Goal: Transaction & Acquisition: Obtain resource

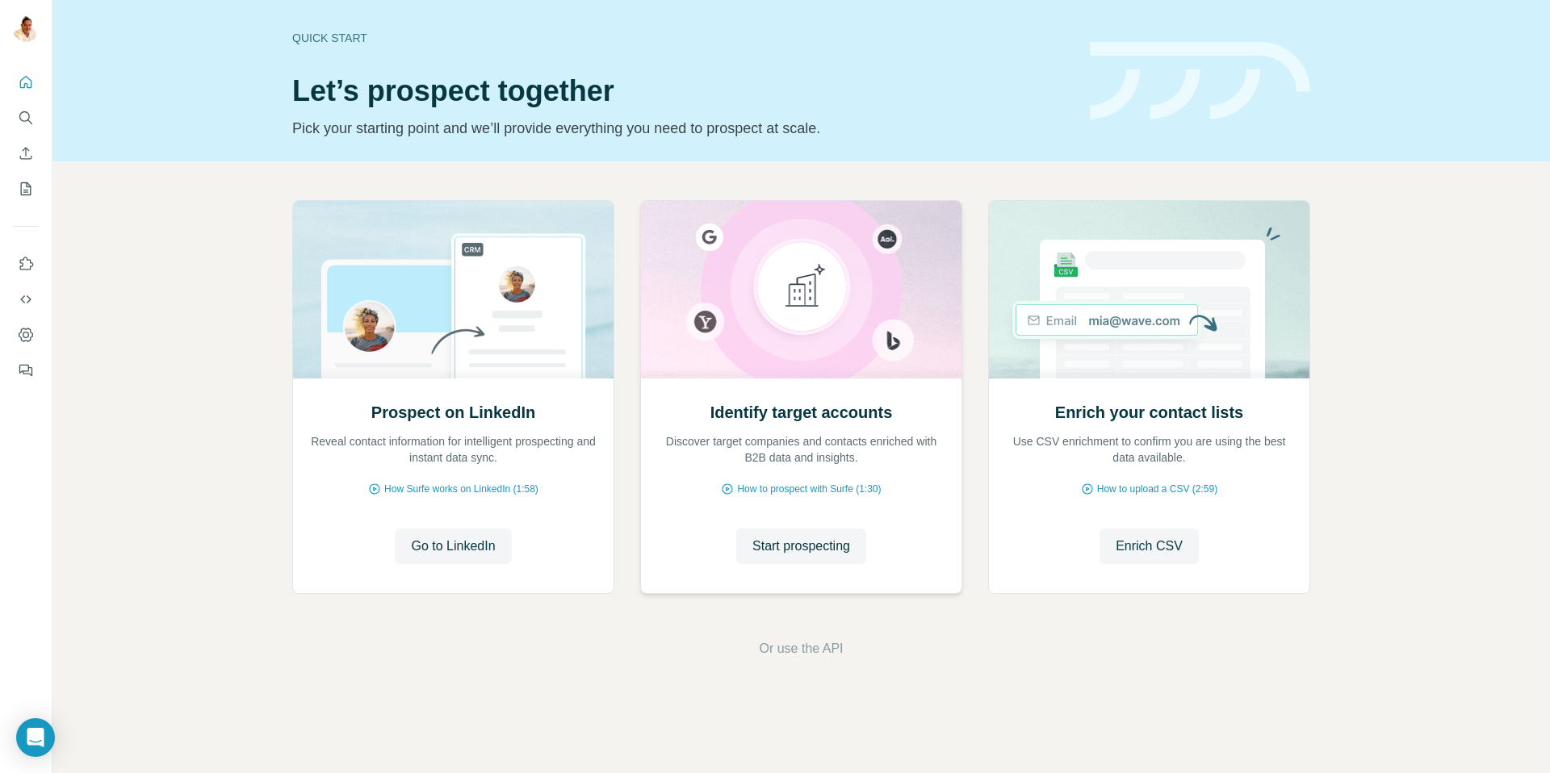
drag, startPoint x: 777, startPoint y: 533, endPoint x: 770, endPoint y: 527, distance: 8.6
click at [777, 533] on button "Start prospecting" at bounding box center [801, 547] width 130 height 36
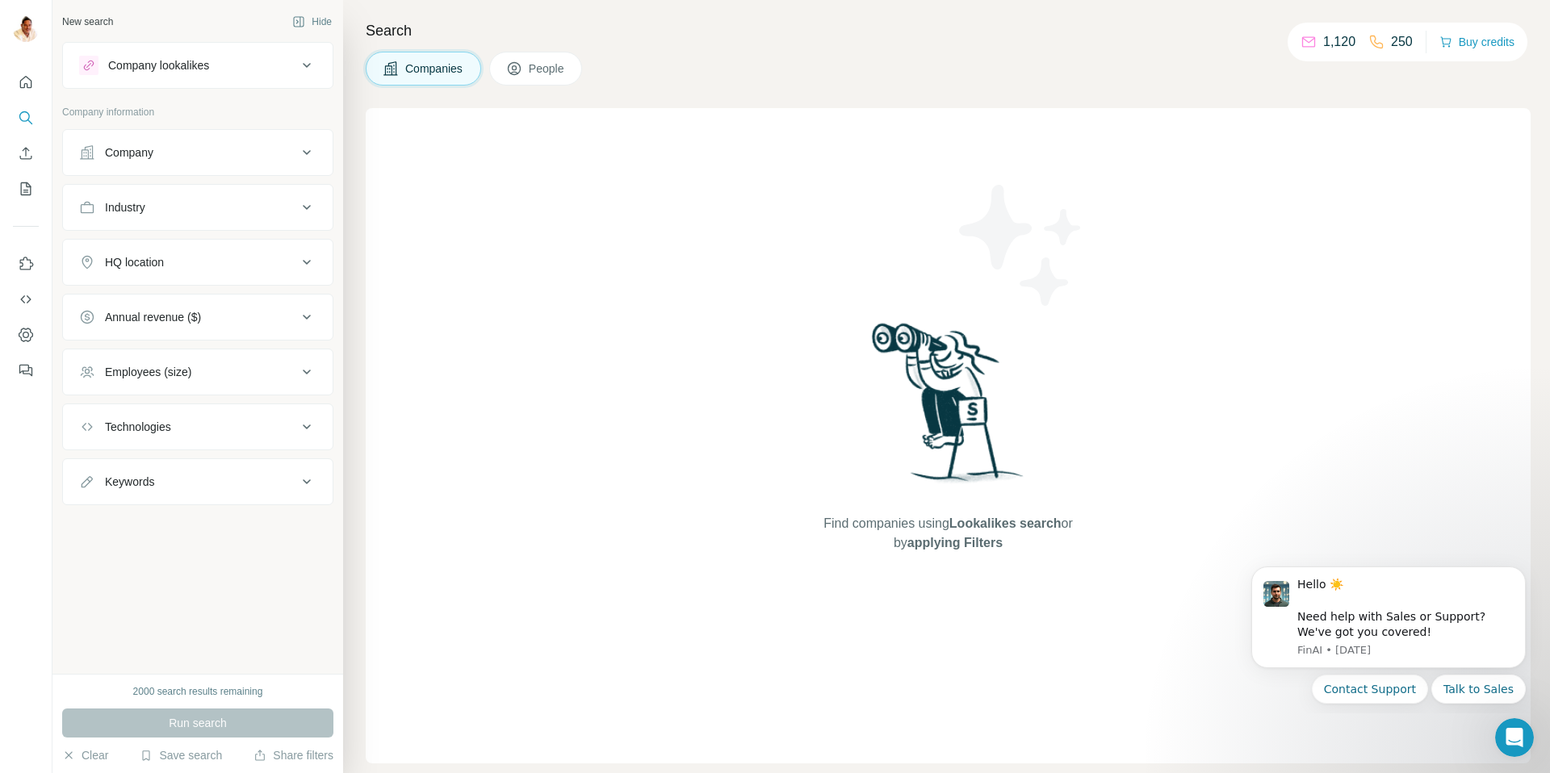
click at [180, 144] on button "Company" at bounding box center [198, 152] width 270 height 39
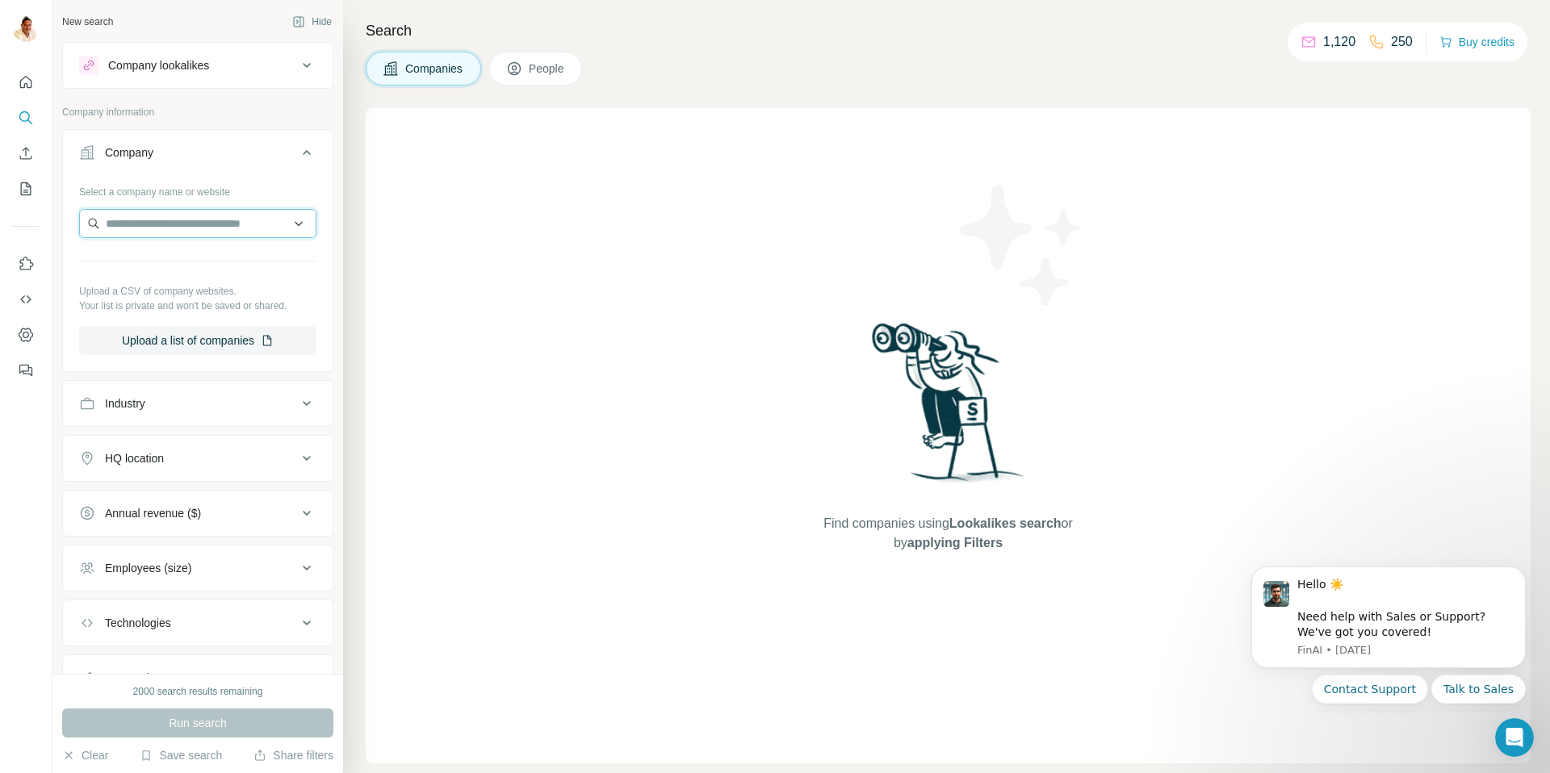
click at [153, 226] on input "text" at bounding box center [197, 223] width 237 height 29
paste input "**********"
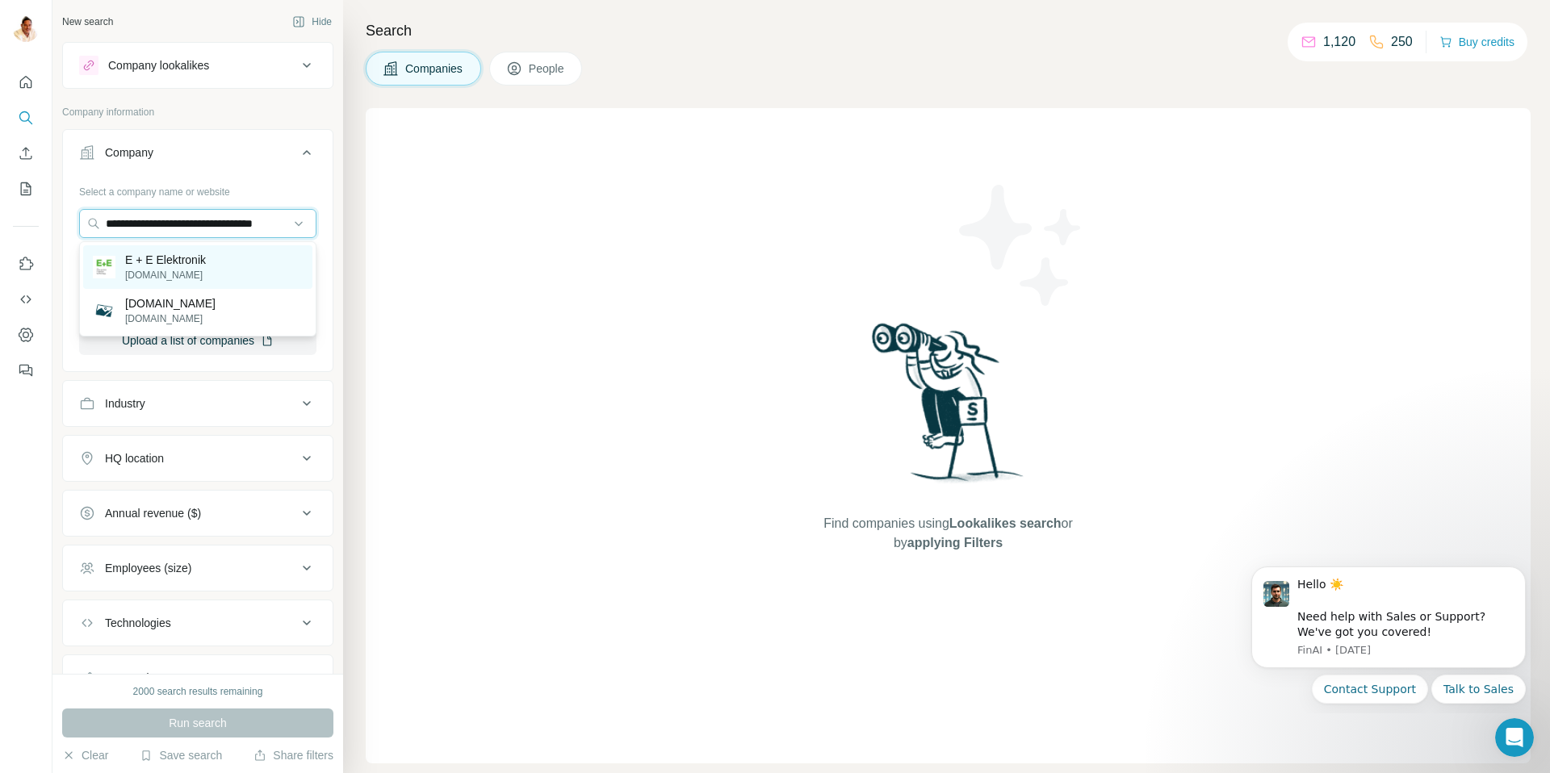
type input "**********"
click at [175, 270] on p "[DOMAIN_NAME]" at bounding box center [165, 275] width 81 height 15
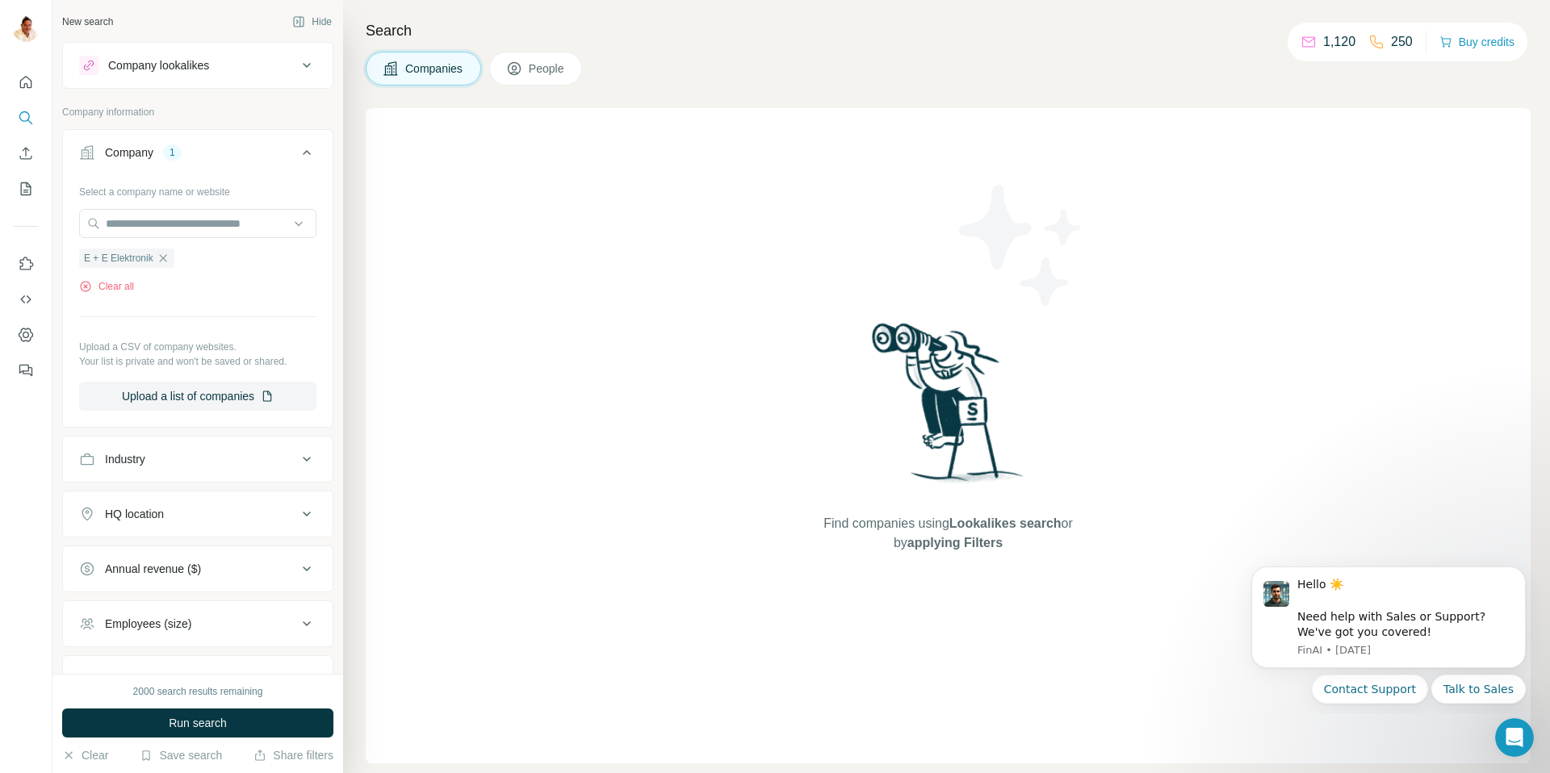
click at [219, 714] on button "Run search" at bounding box center [197, 723] width 271 height 29
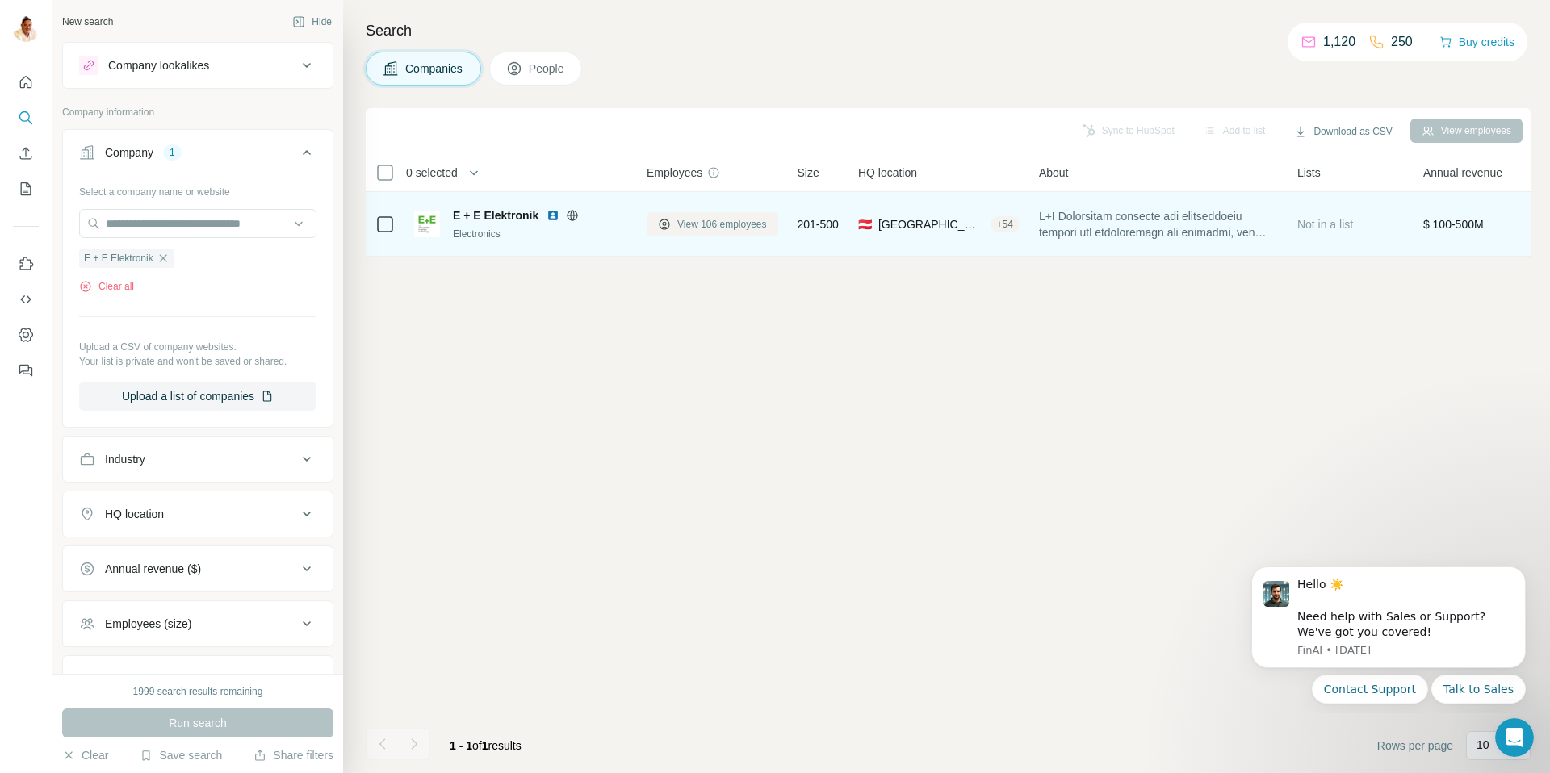
click at [691, 230] on span "View 106 employees" at bounding box center [722, 224] width 90 height 15
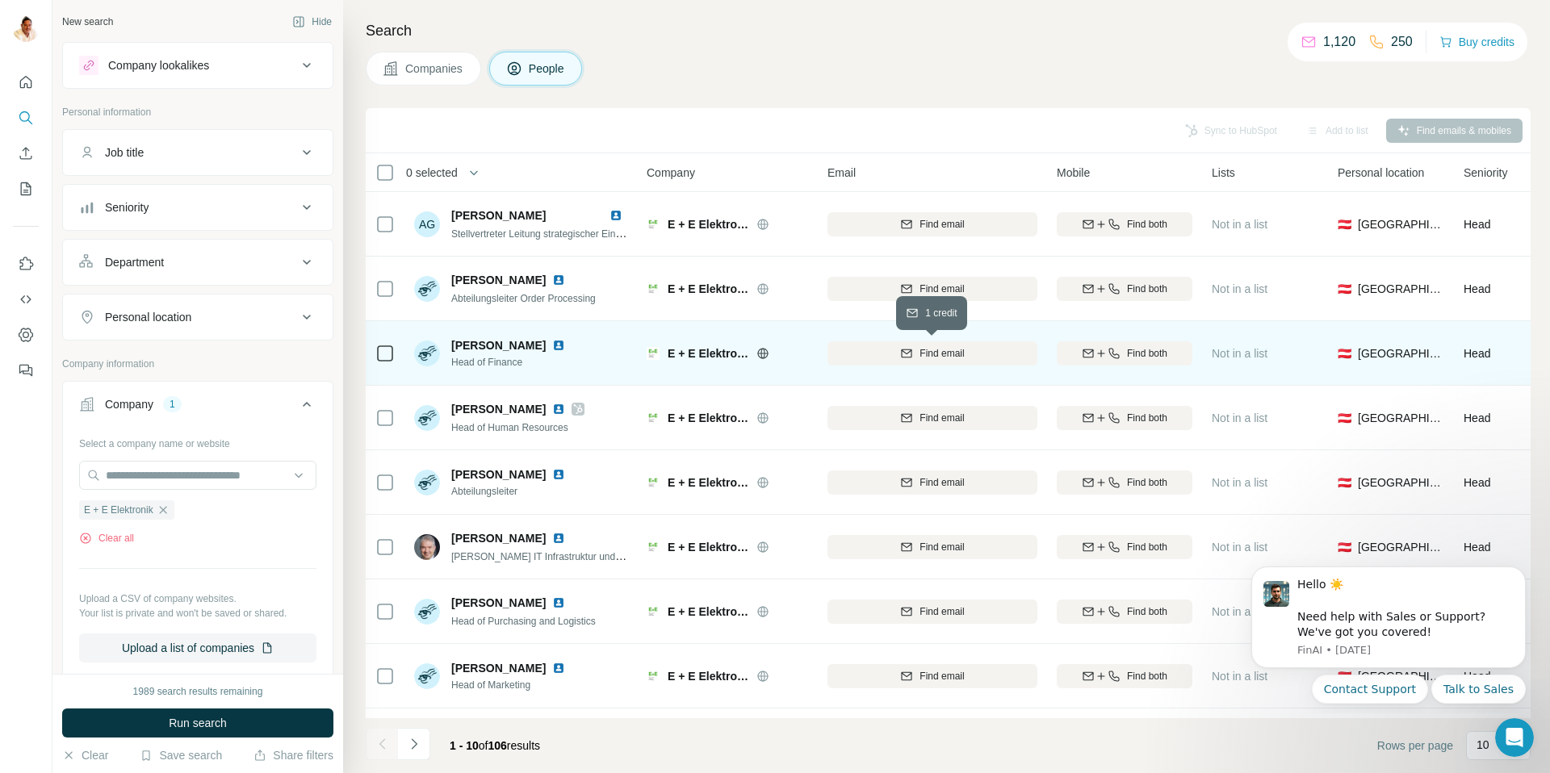
click at [916, 355] on div "Find email" at bounding box center [933, 353] width 210 height 15
click at [1111, 354] on icon "button" at bounding box center [1114, 353] width 10 height 10
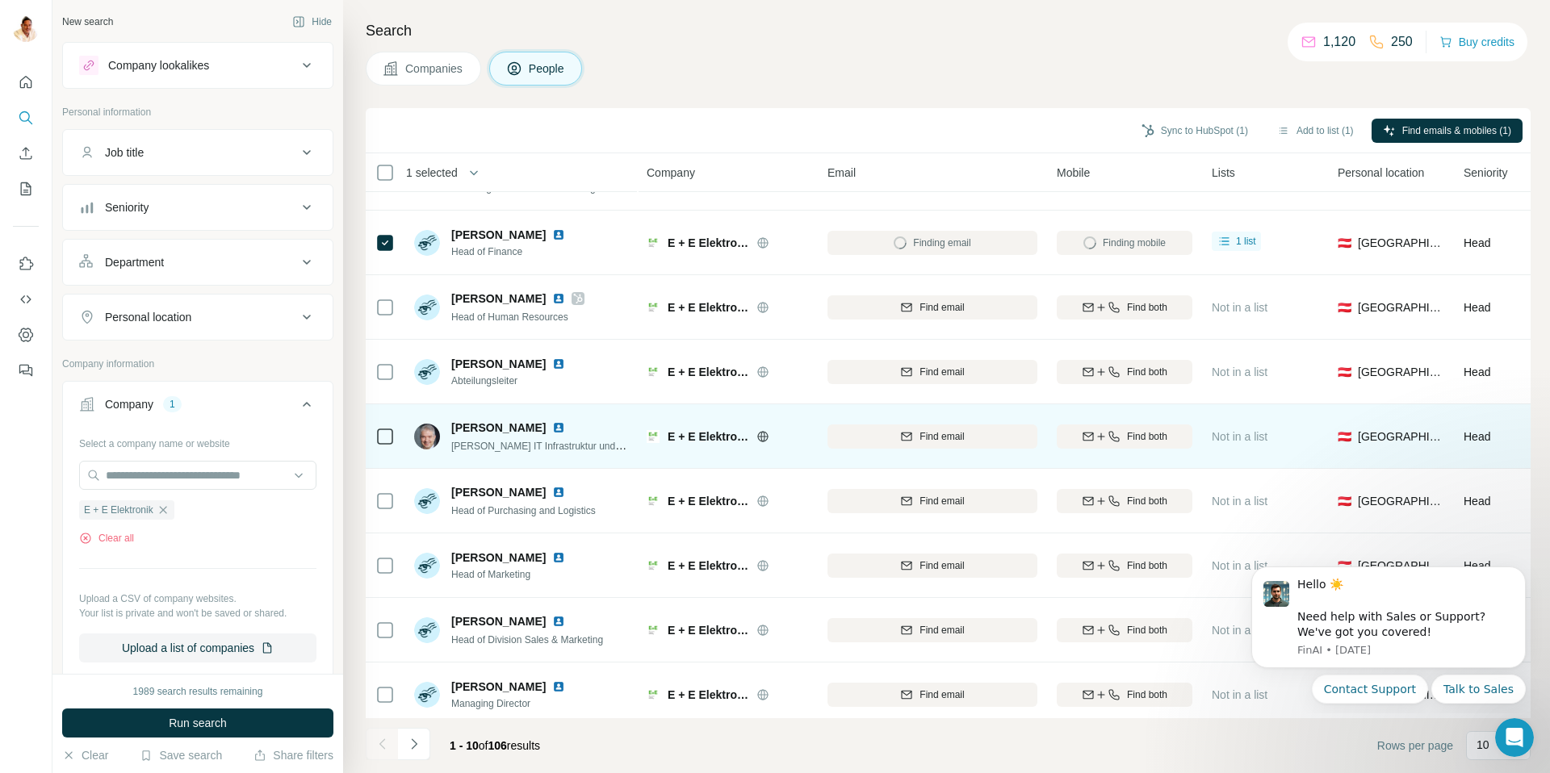
scroll to position [119, 0]
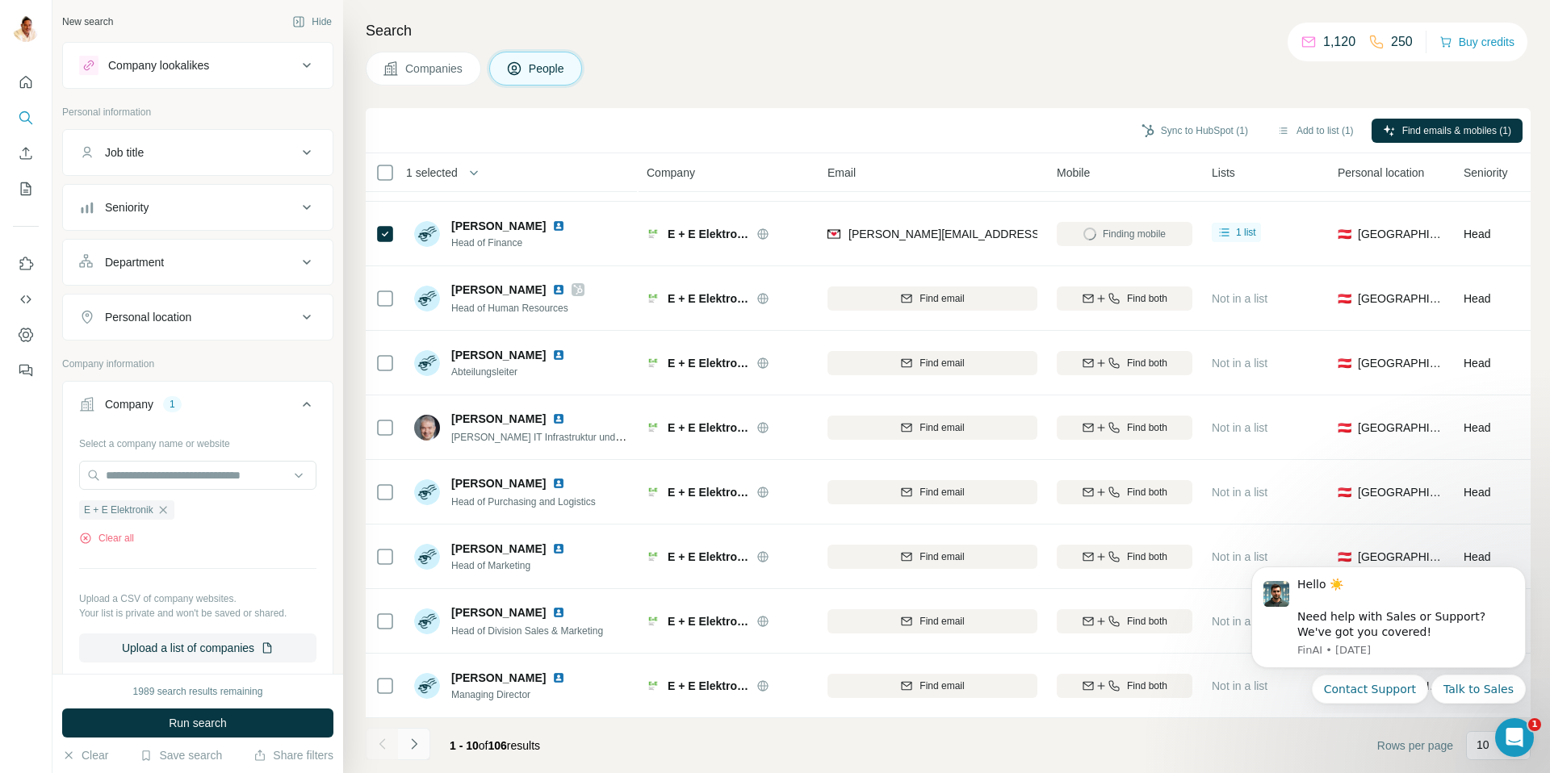
click at [415, 740] on icon "Navigate to next page" at bounding box center [414, 744] width 16 height 16
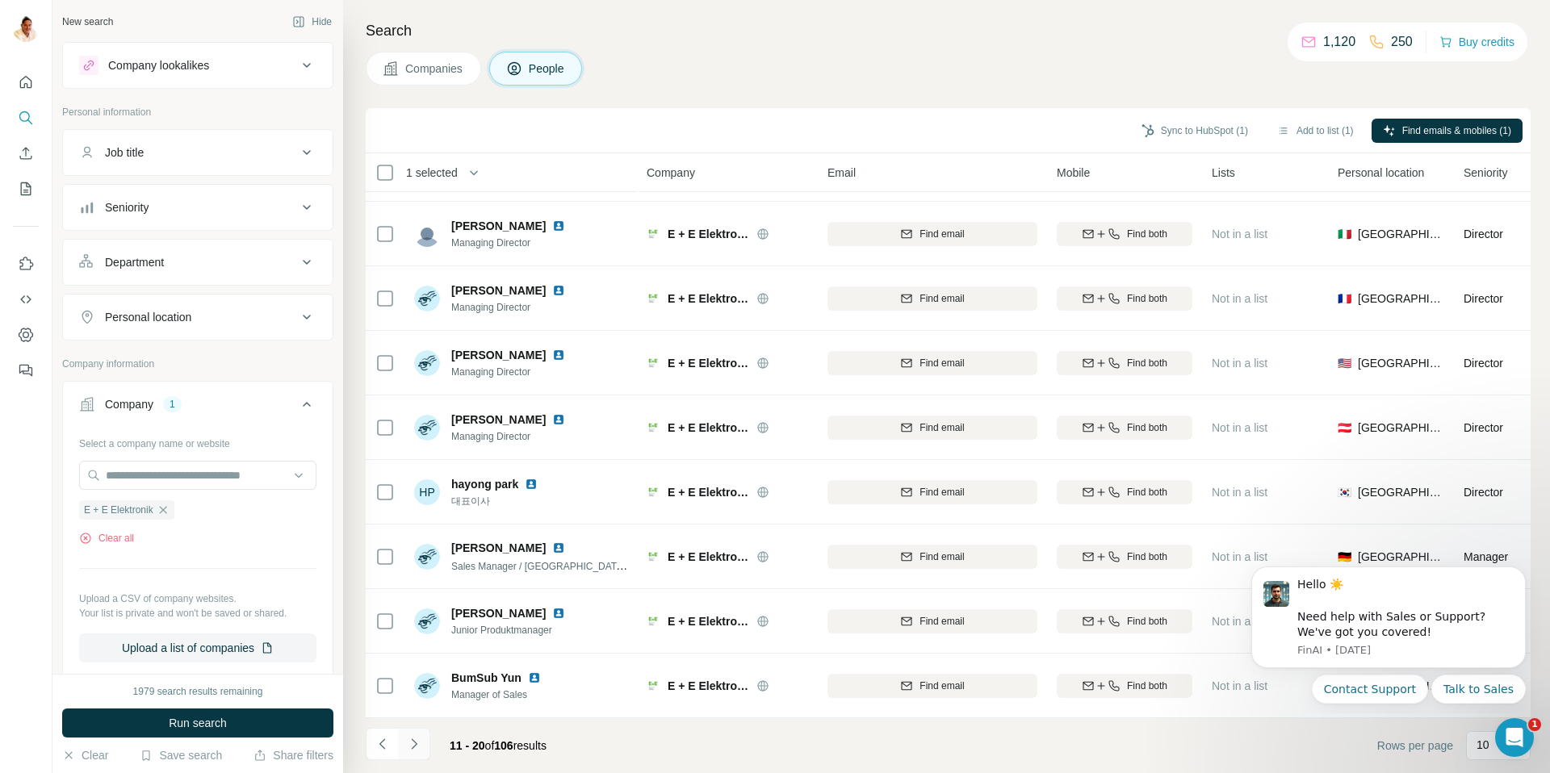
click at [415, 740] on icon "Navigate to next page" at bounding box center [414, 744] width 16 height 16
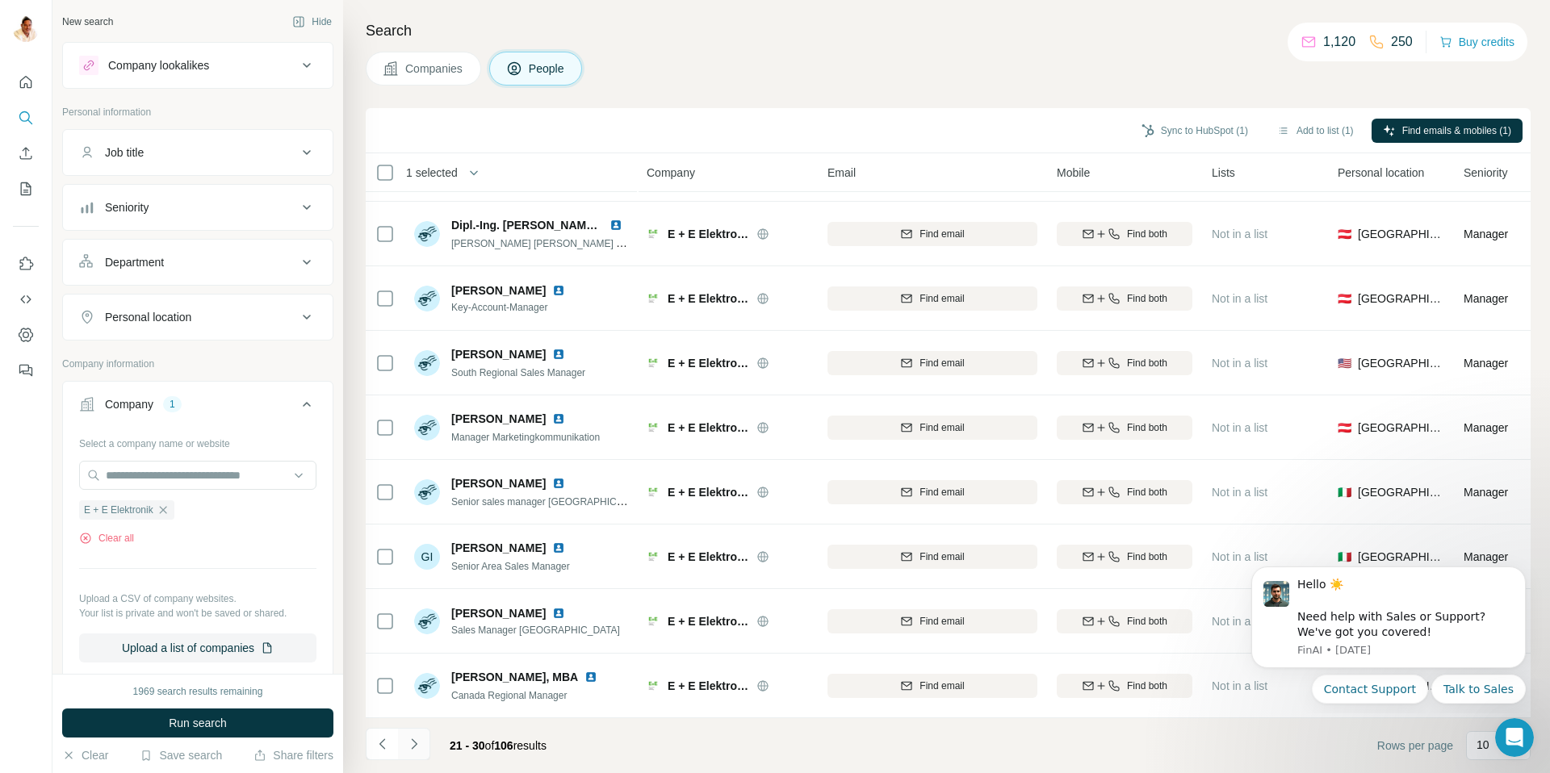
click at [412, 740] on icon "Navigate to next page" at bounding box center [414, 744] width 6 height 10
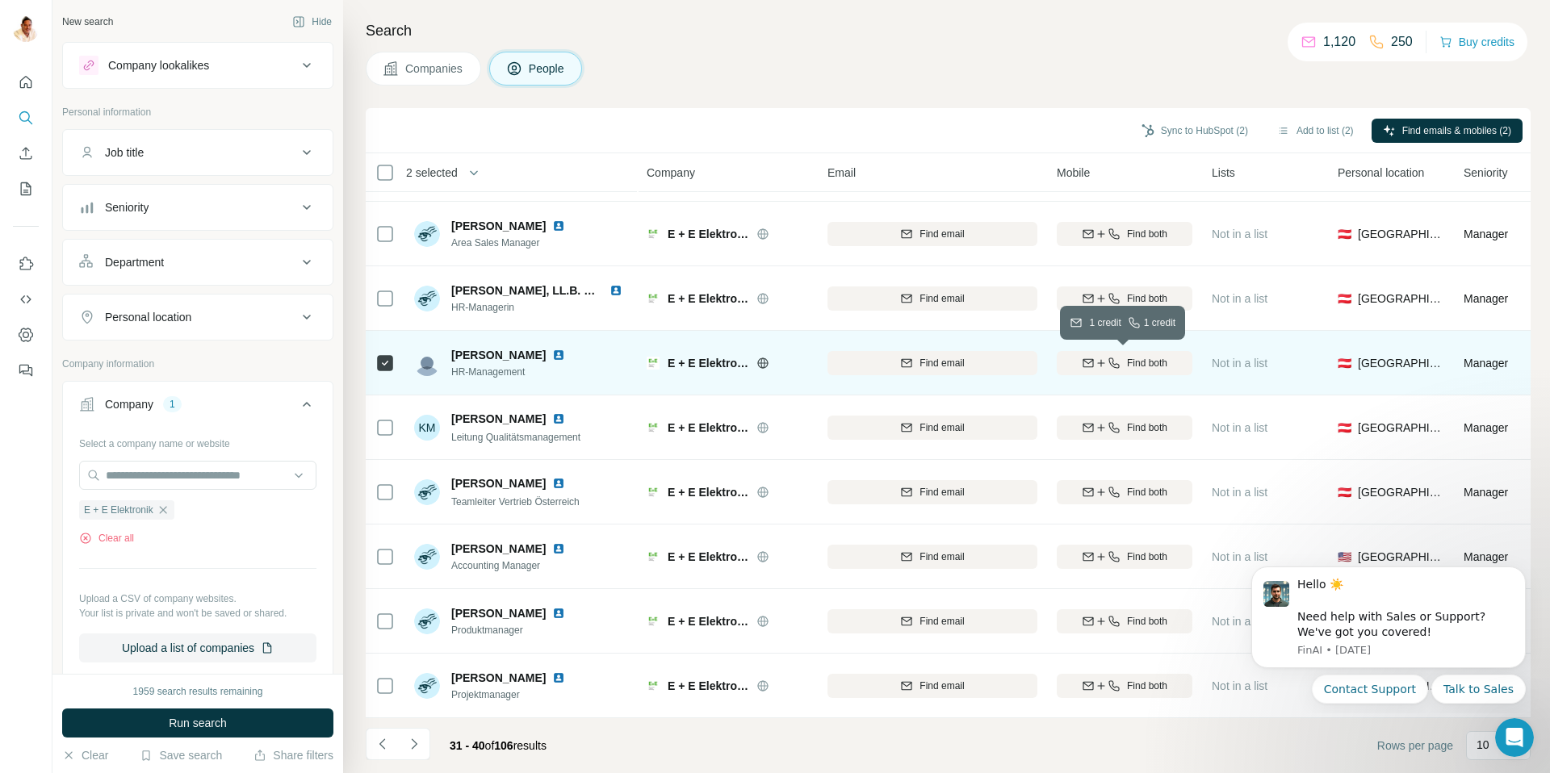
click at [1108, 363] on icon "button" at bounding box center [1114, 363] width 13 height 13
click at [408, 745] on icon "Navigate to next page" at bounding box center [414, 744] width 16 height 16
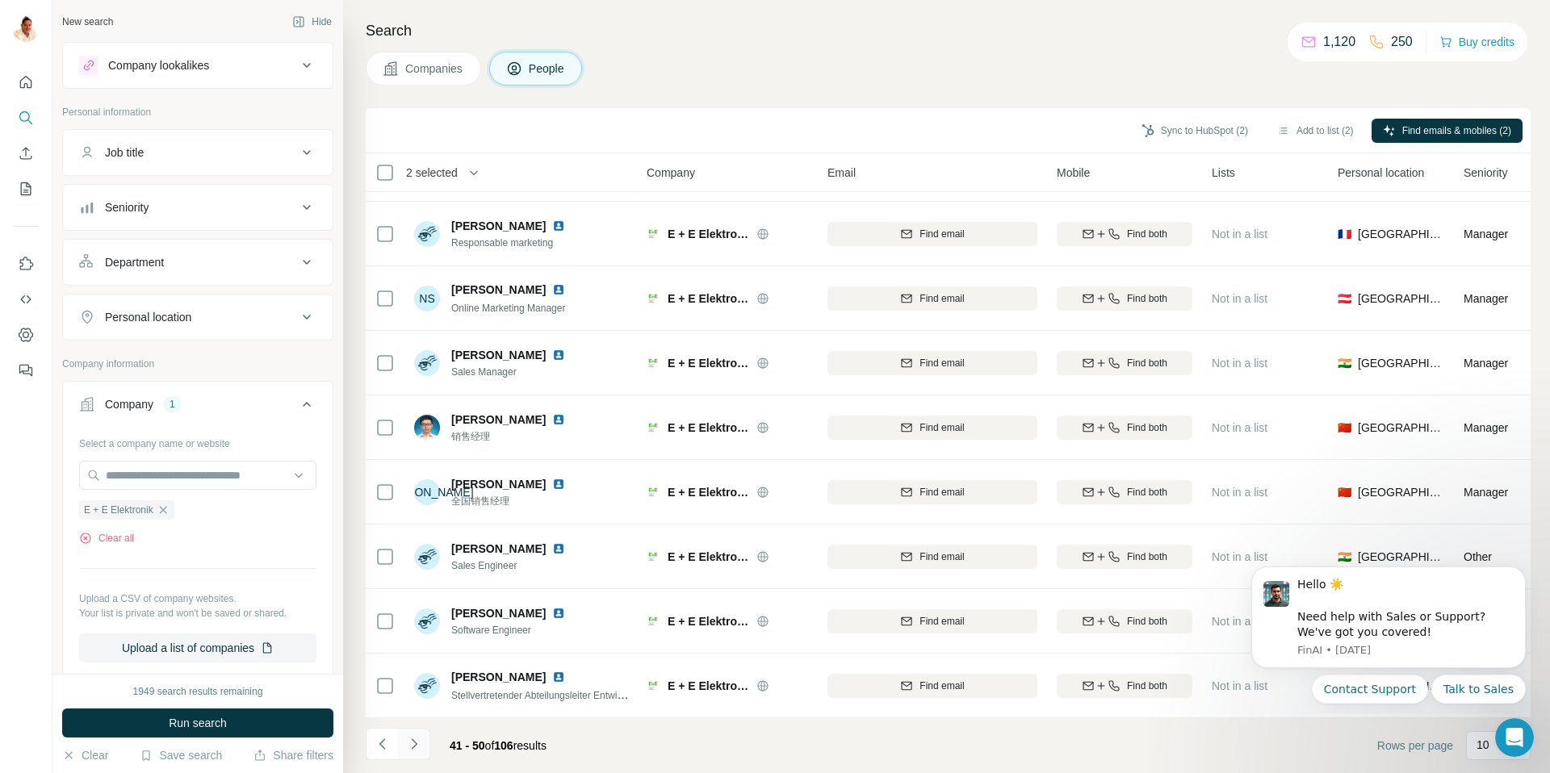
click at [417, 742] on icon "Navigate to next page" at bounding box center [414, 744] width 16 height 16
click at [384, 743] on icon "Navigate to previous page" at bounding box center [383, 744] width 16 height 16
click at [386, 746] on icon "Navigate to previous page" at bounding box center [383, 744] width 16 height 16
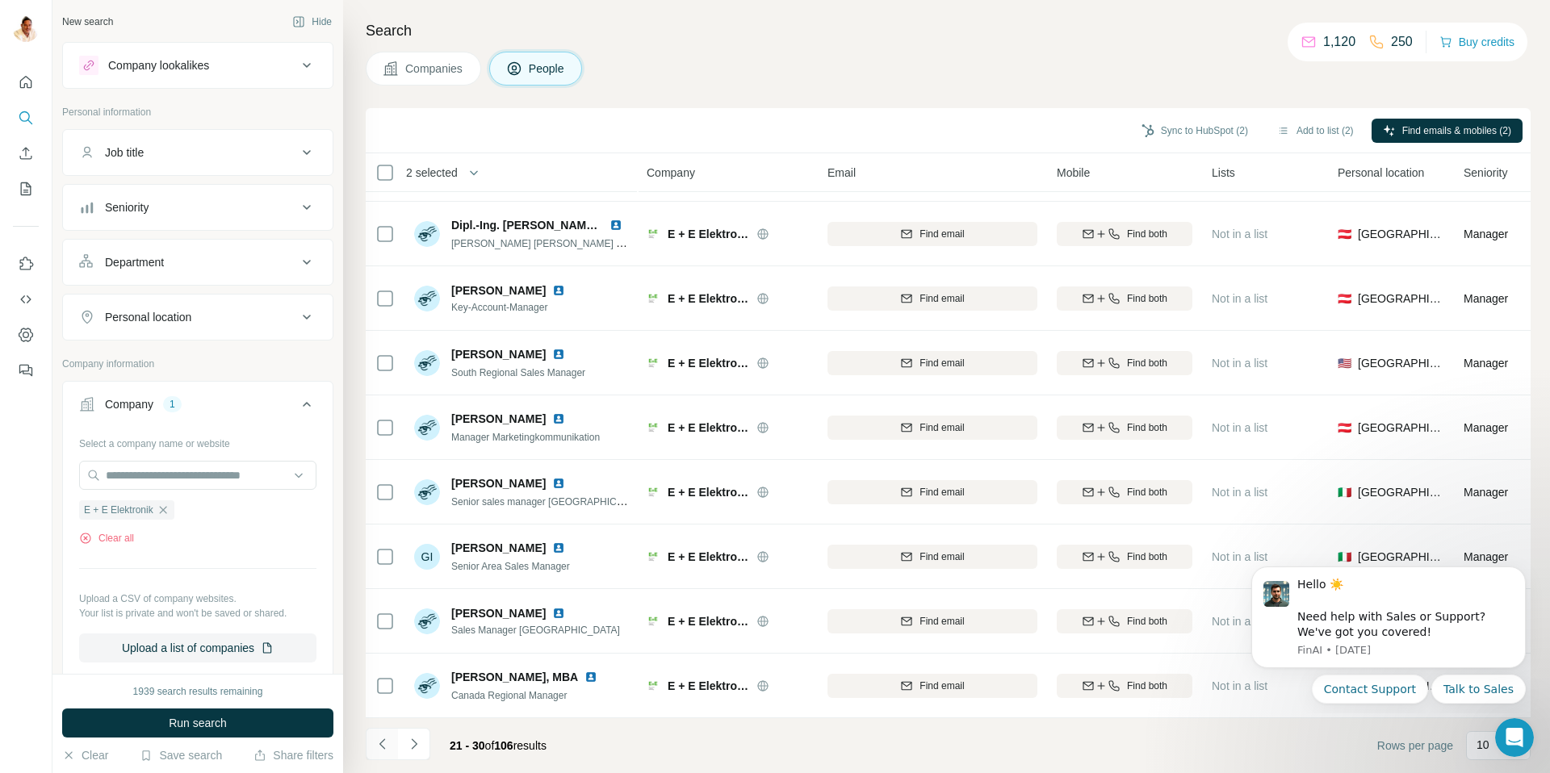
click at [386, 746] on icon "Navigate to previous page" at bounding box center [383, 744] width 16 height 16
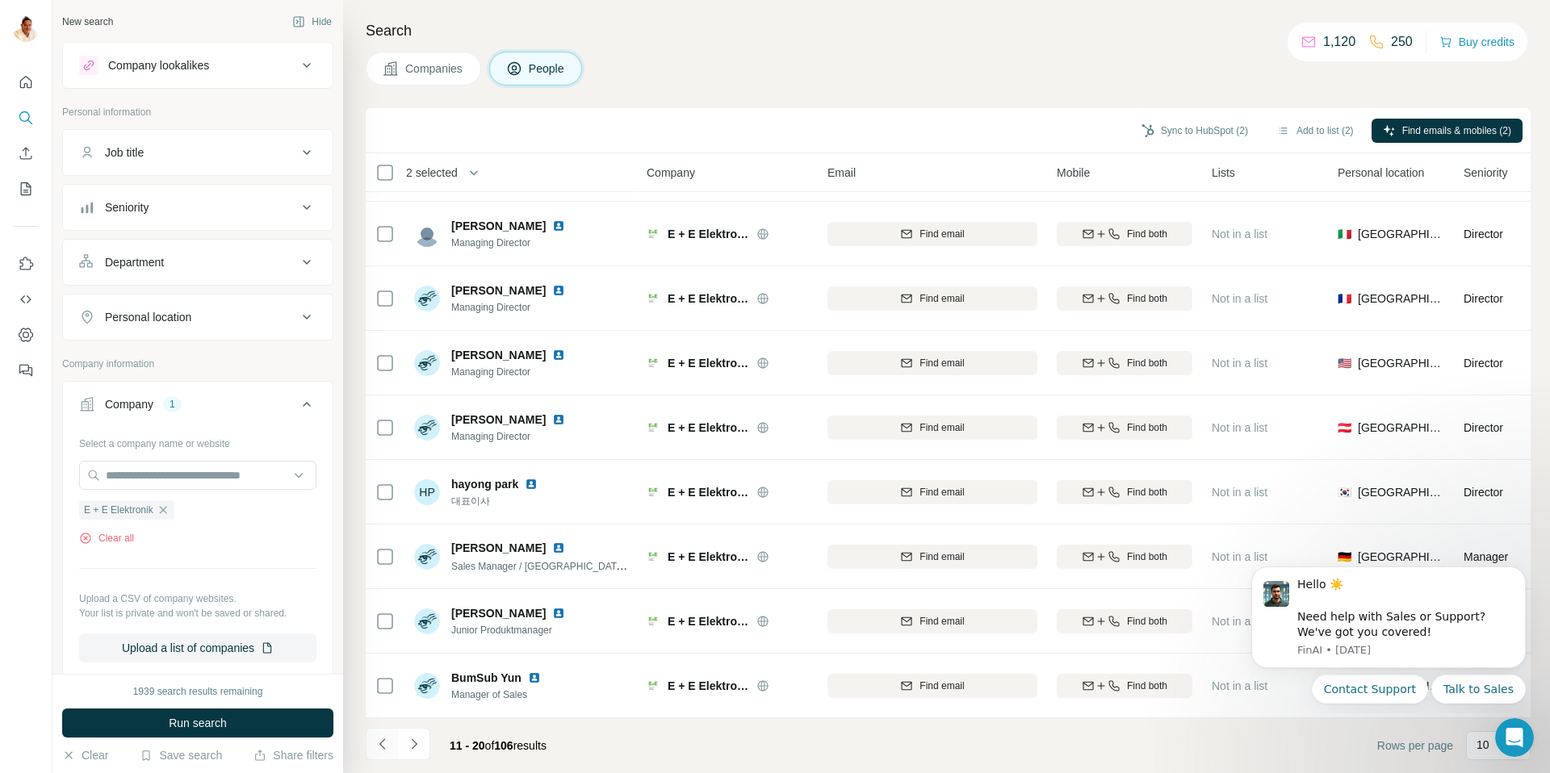
click at [386, 746] on icon "Navigate to previous page" at bounding box center [383, 744] width 16 height 16
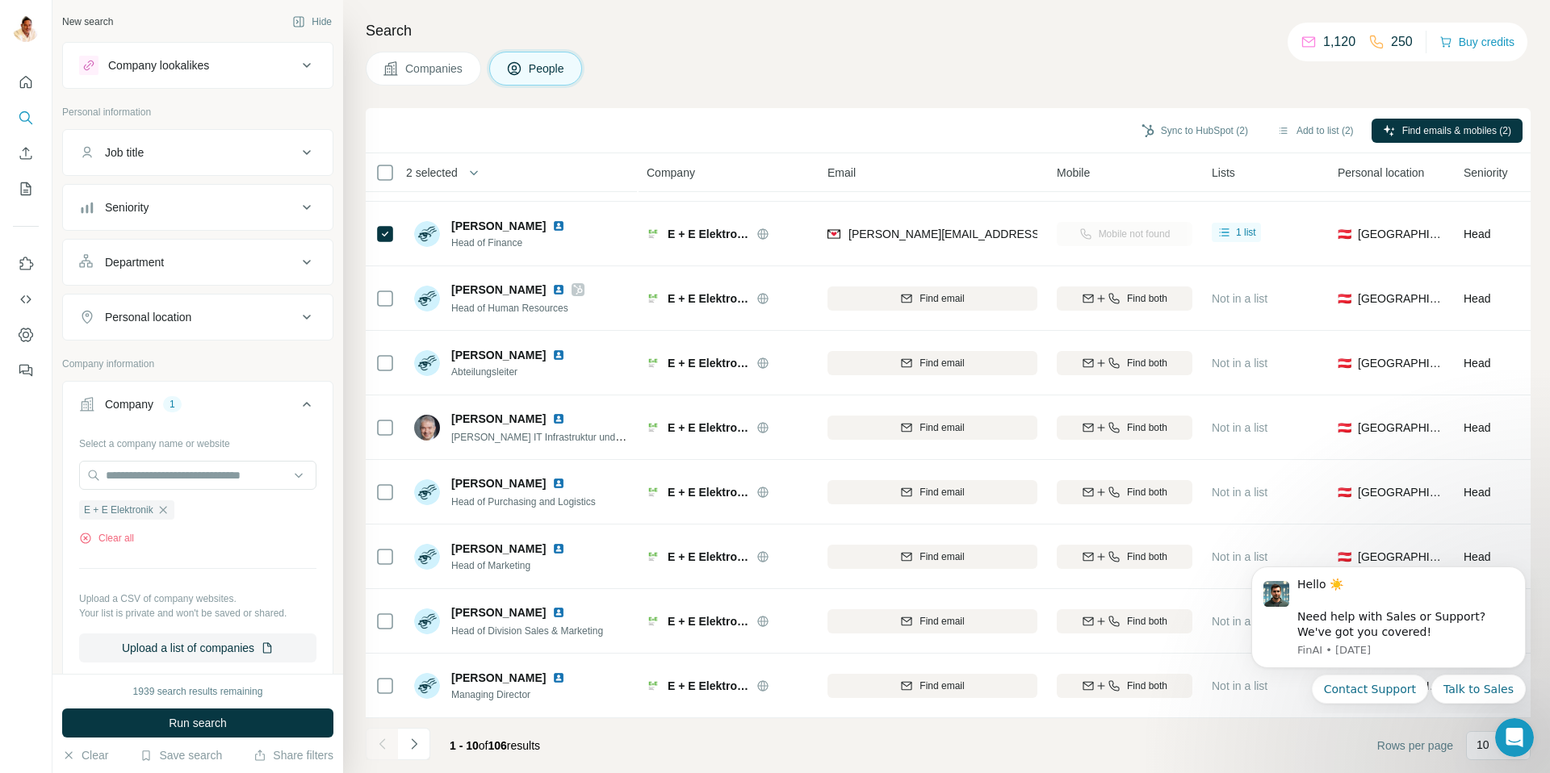
click at [386, 746] on div at bounding box center [382, 744] width 32 height 32
click at [411, 740] on icon "Navigate to next page" at bounding box center [414, 744] width 16 height 16
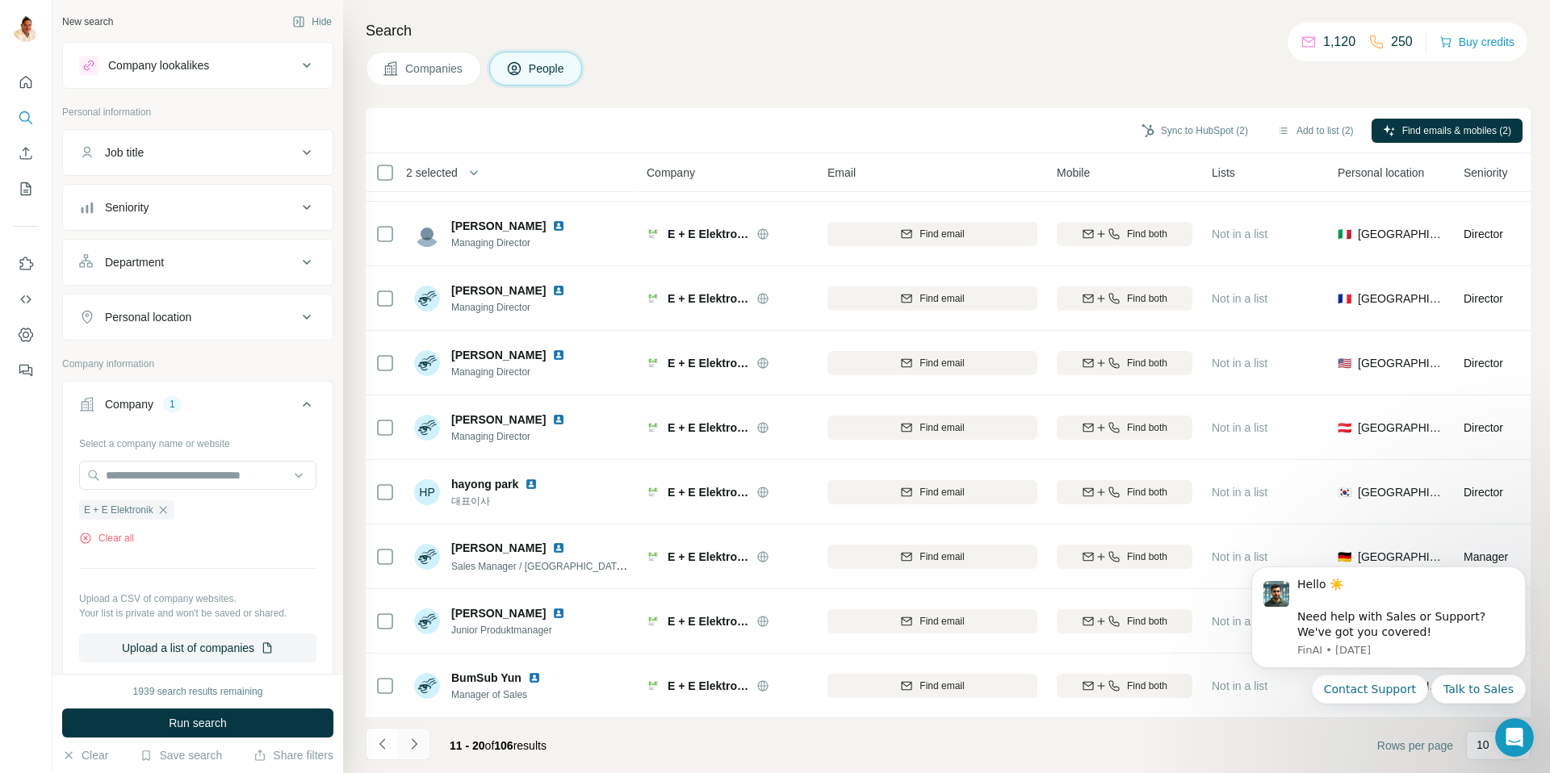
click at [411, 740] on icon "Navigate to next page" at bounding box center [414, 744] width 16 height 16
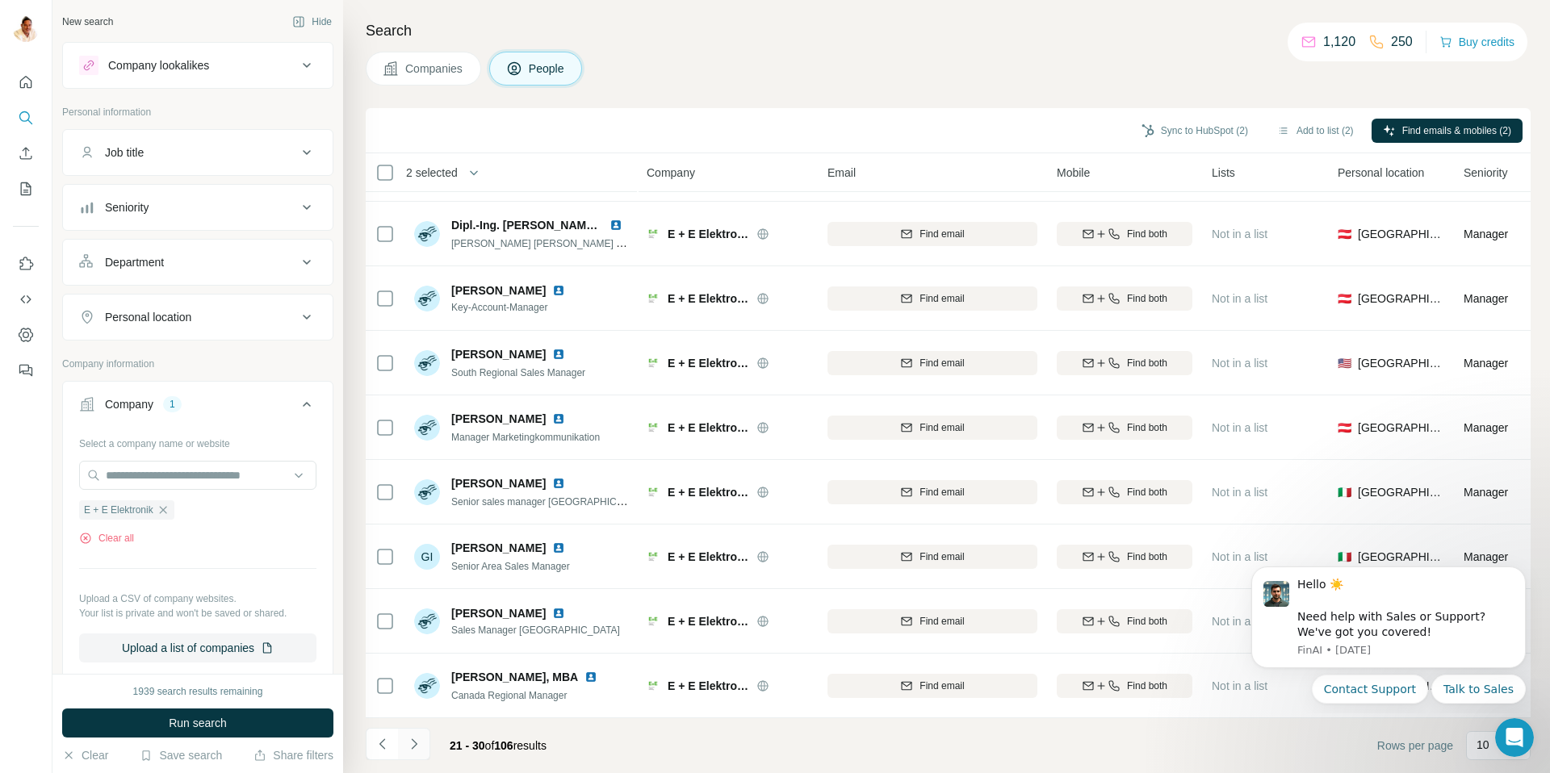
click at [411, 740] on icon "Navigate to next page" at bounding box center [414, 744] width 16 height 16
click at [422, 743] on button "Navigate to next page" at bounding box center [414, 744] width 32 height 32
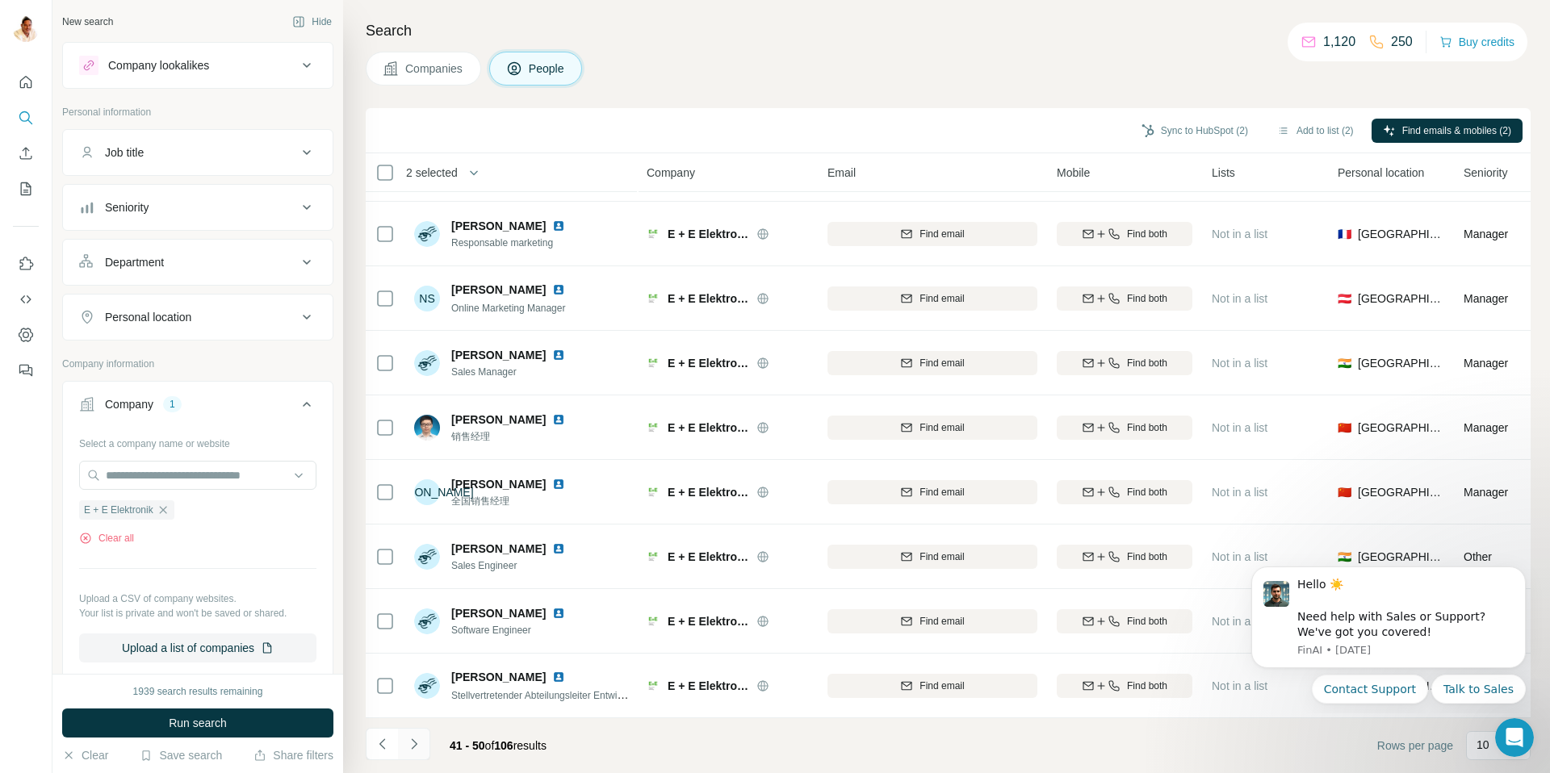
click at [422, 743] on button "Navigate to next page" at bounding box center [414, 744] width 32 height 32
click at [418, 748] on icon "Navigate to next page" at bounding box center [414, 744] width 16 height 16
click at [421, 743] on button "Navigate to next page" at bounding box center [414, 744] width 32 height 32
click at [412, 738] on icon "Navigate to next page" at bounding box center [414, 744] width 16 height 16
click at [416, 742] on icon "Navigate to next page" at bounding box center [414, 744] width 16 height 16
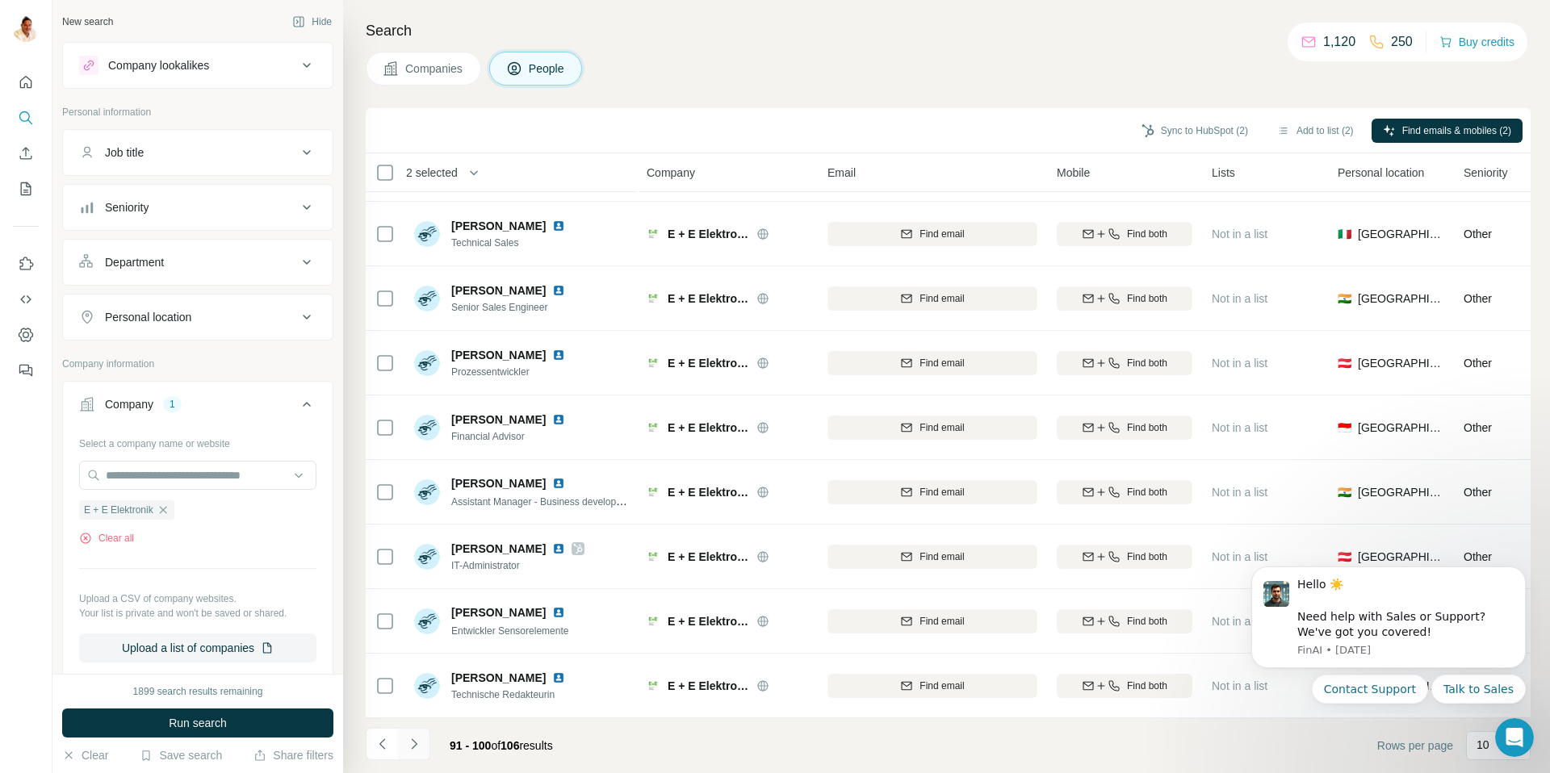
click at [416, 742] on icon "Navigate to next page" at bounding box center [414, 744] width 16 height 16
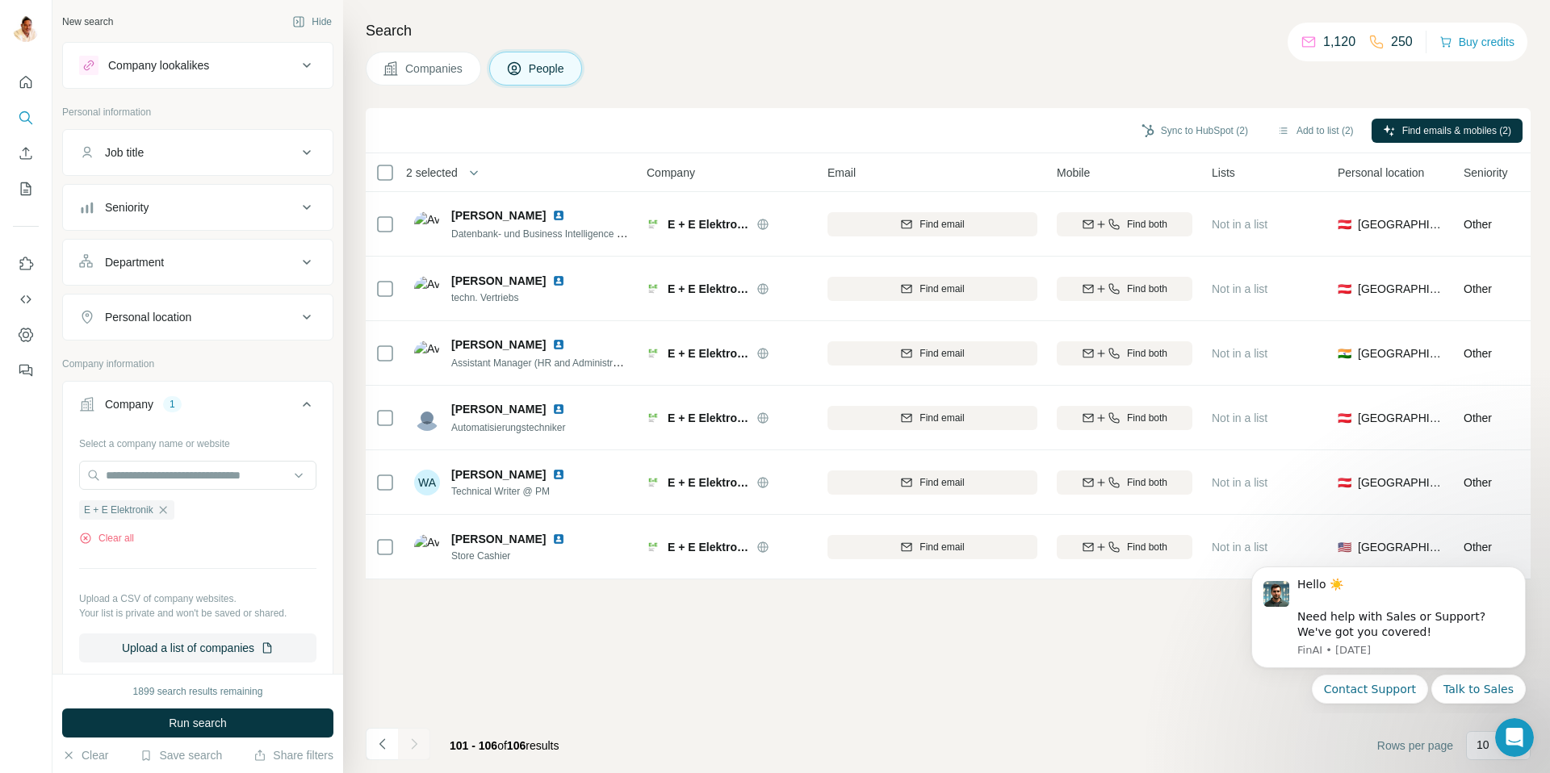
scroll to position [0, 0]
click at [388, 740] on icon "Navigate to previous page" at bounding box center [383, 744] width 16 height 16
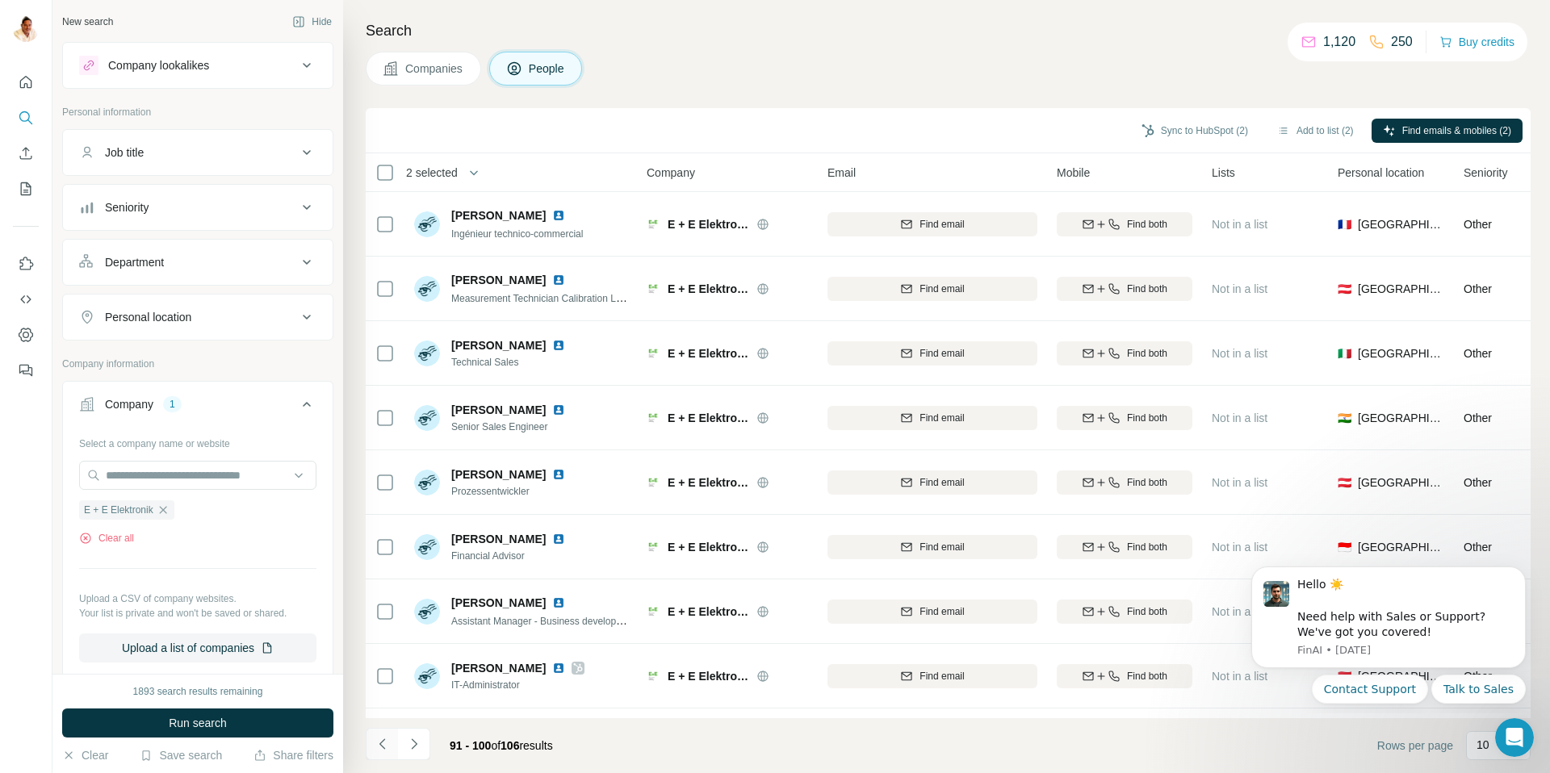
click at [388, 740] on icon "Navigate to previous page" at bounding box center [383, 744] width 16 height 16
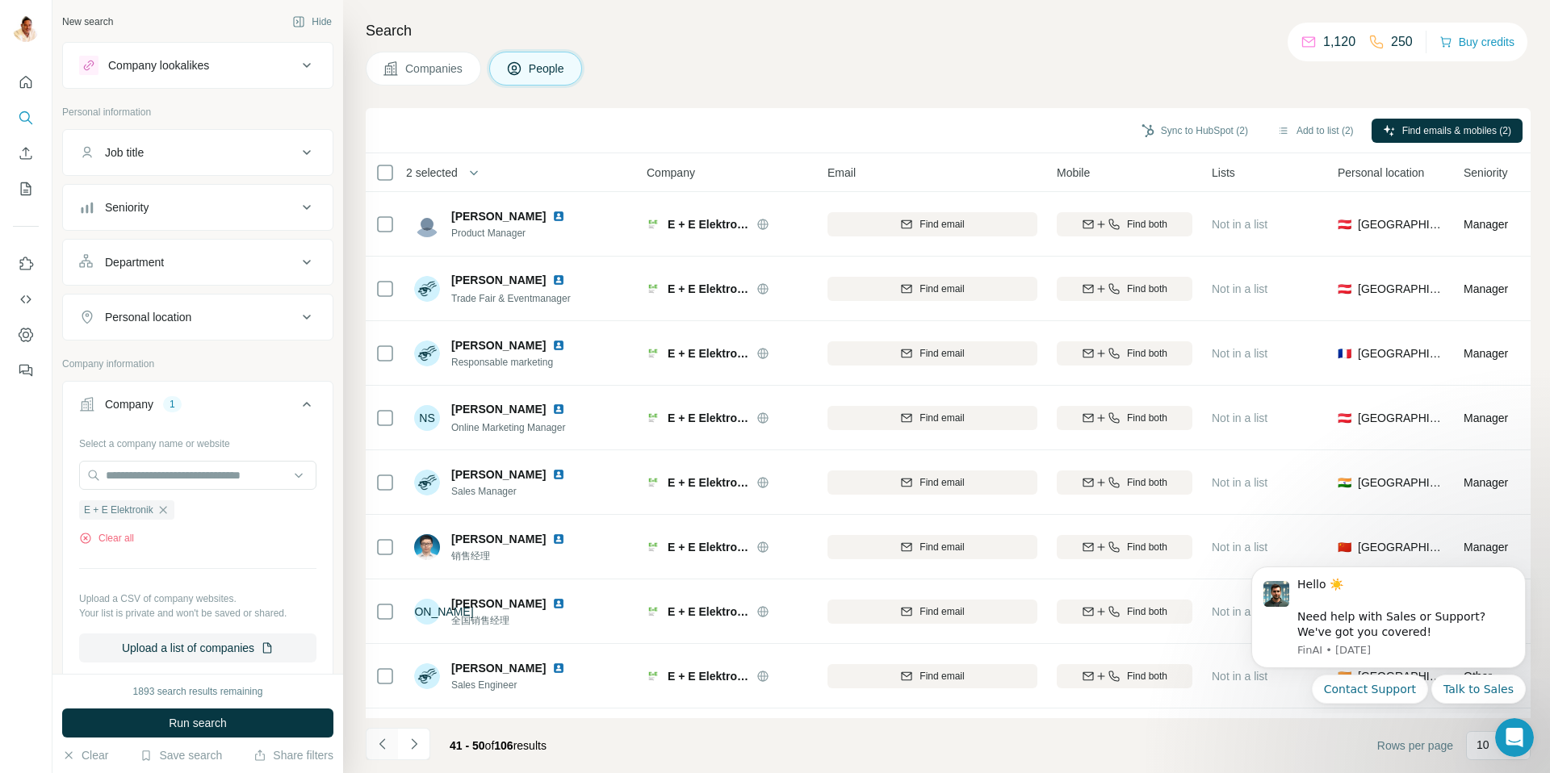
click at [388, 740] on icon "Navigate to previous page" at bounding box center [383, 744] width 16 height 16
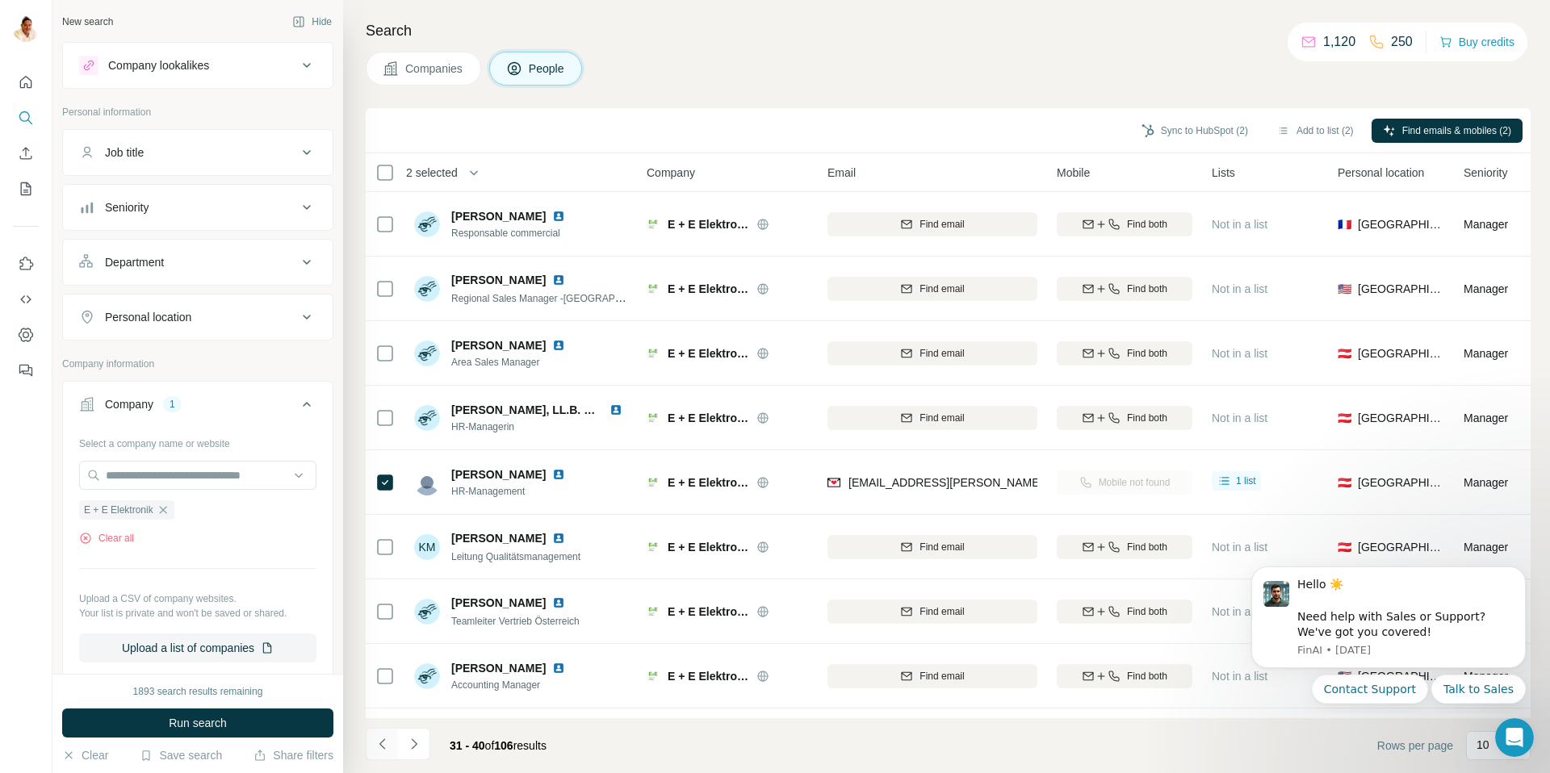
click at [388, 740] on icon "Navigate to previous page" at bounding box center [383, 744] width 16 height 16
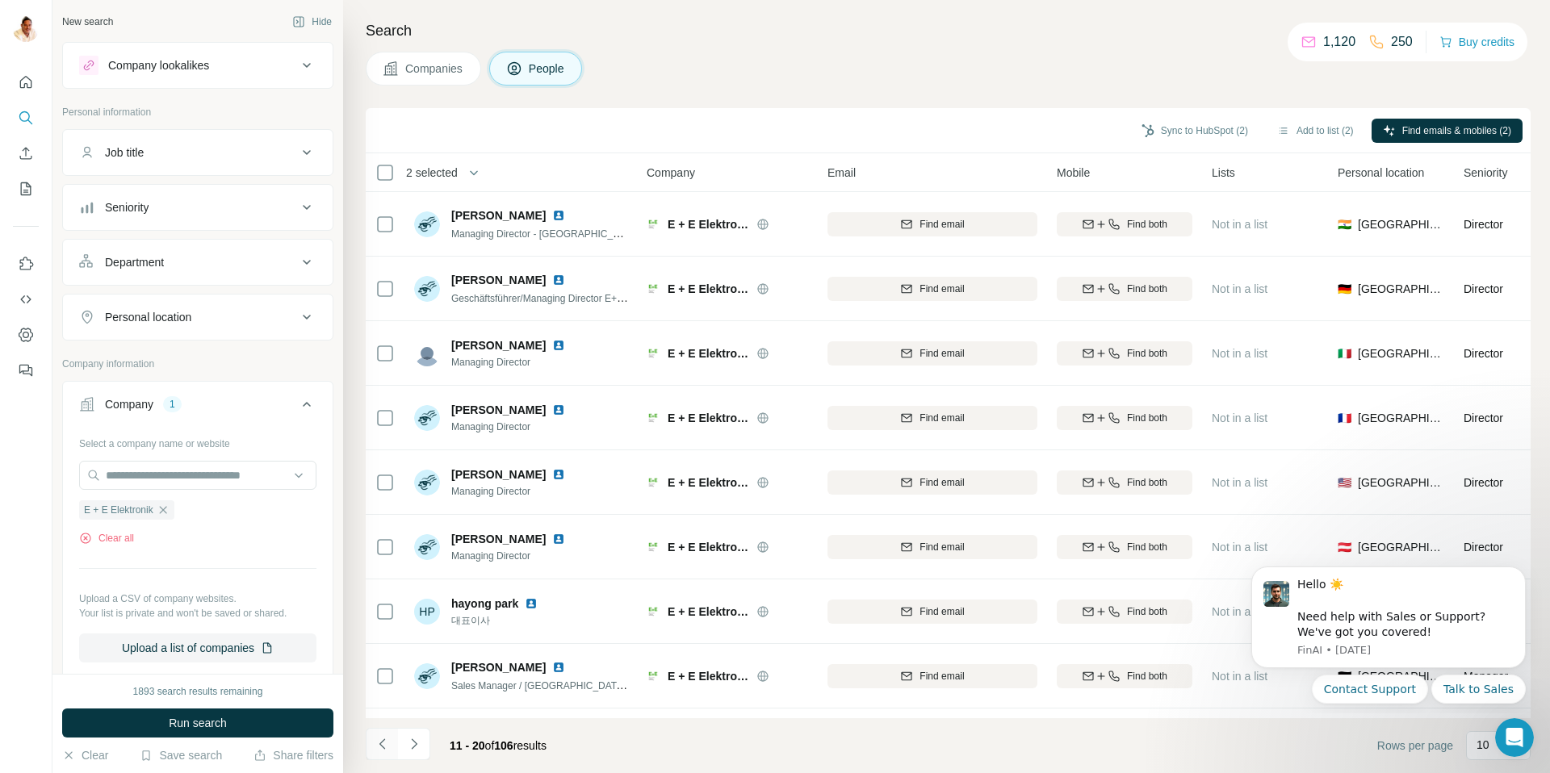
click at [388, 740] on icon "Navigate to previous page" at bounding box center [383, 744] width 16 height 16
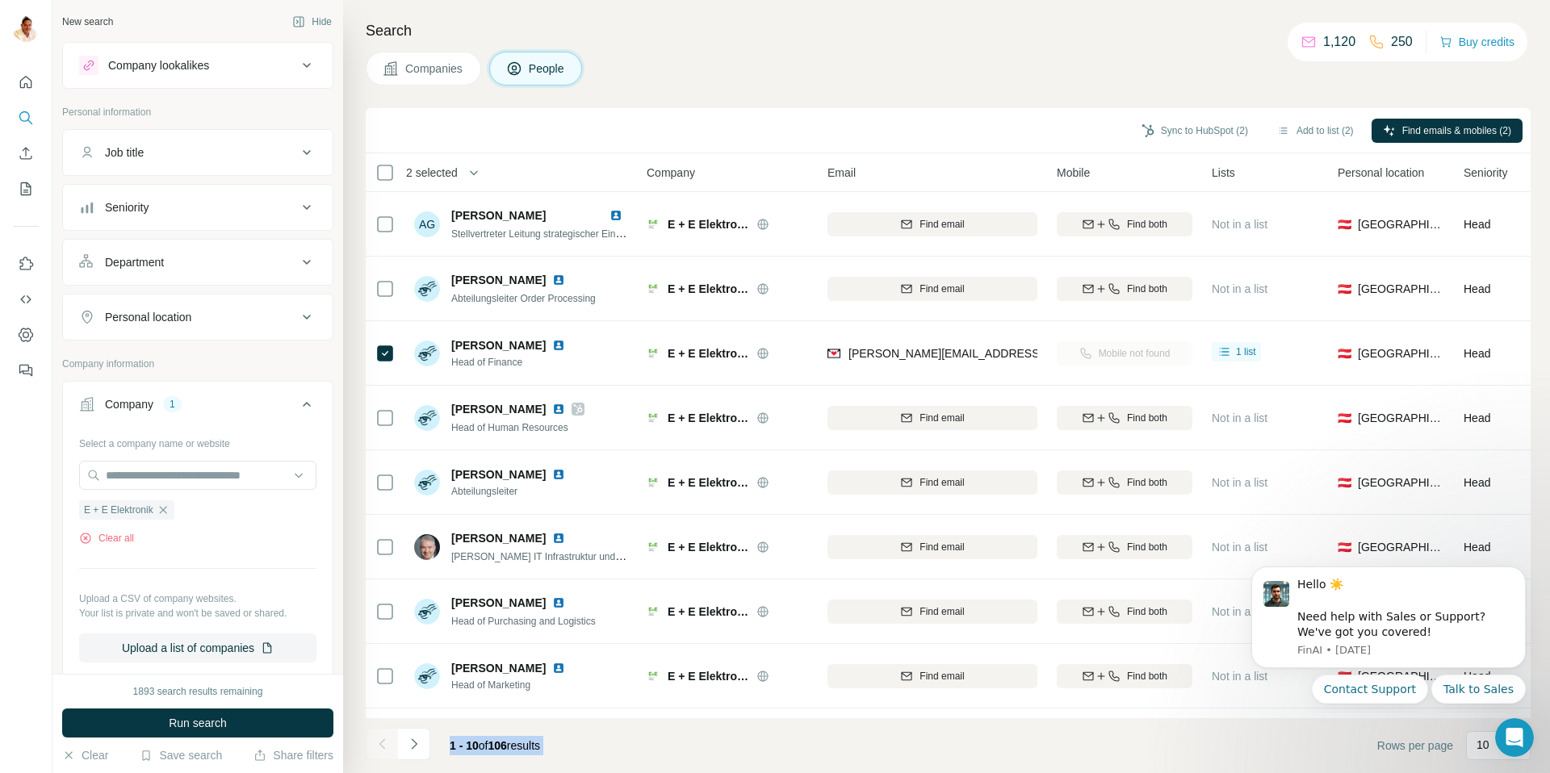
click at [388, 740] on div at bounding box center [382, 744] width 32 height 32
click at [1197, 134] on button "Sync to HubSpot (2)" at bounding box center [1194, 131] width 129 height 24
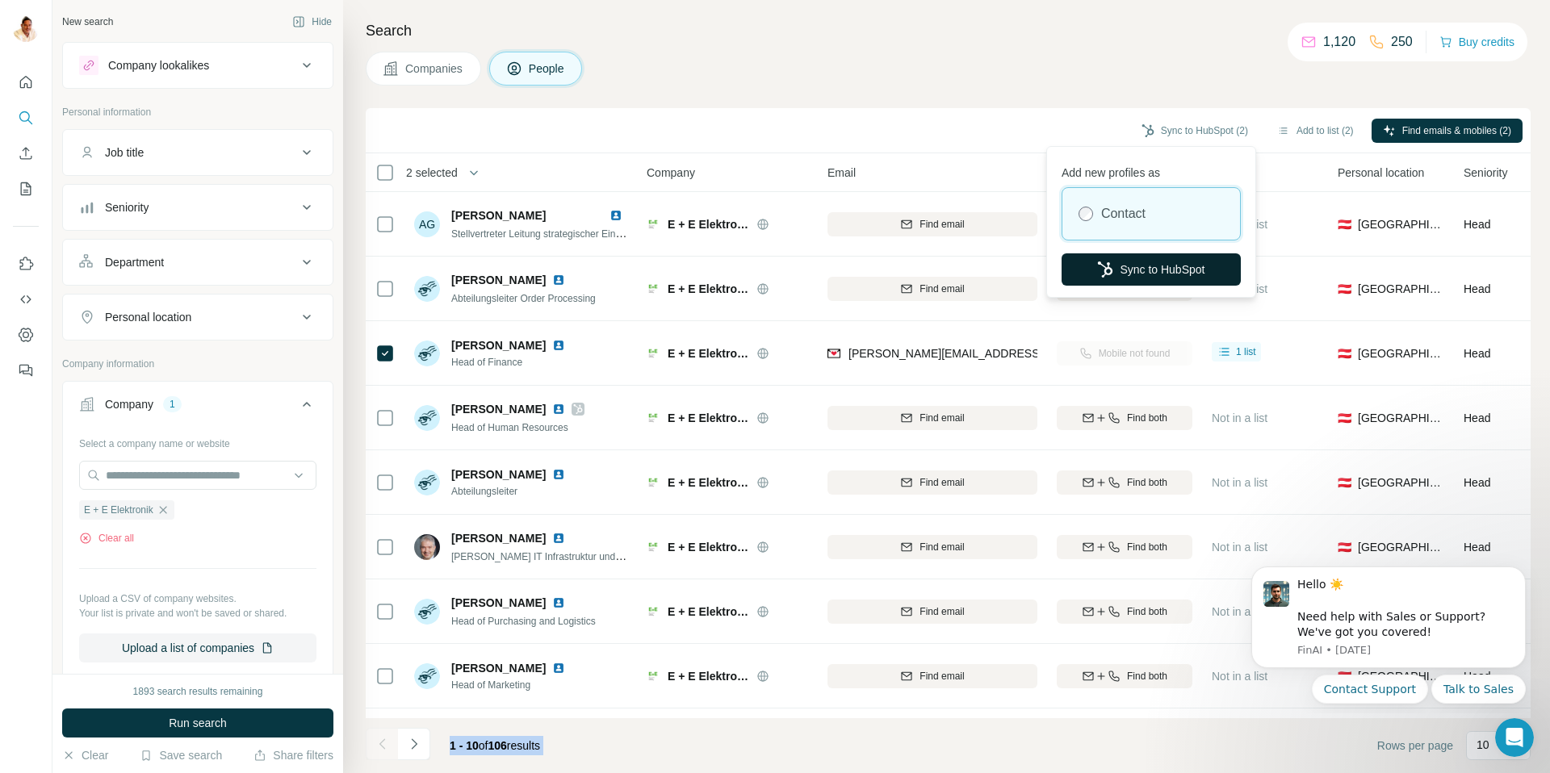
click at [1113, 270] on button "Sync to HubSpot" at bounding box center [1151, 270] width 179 height 32
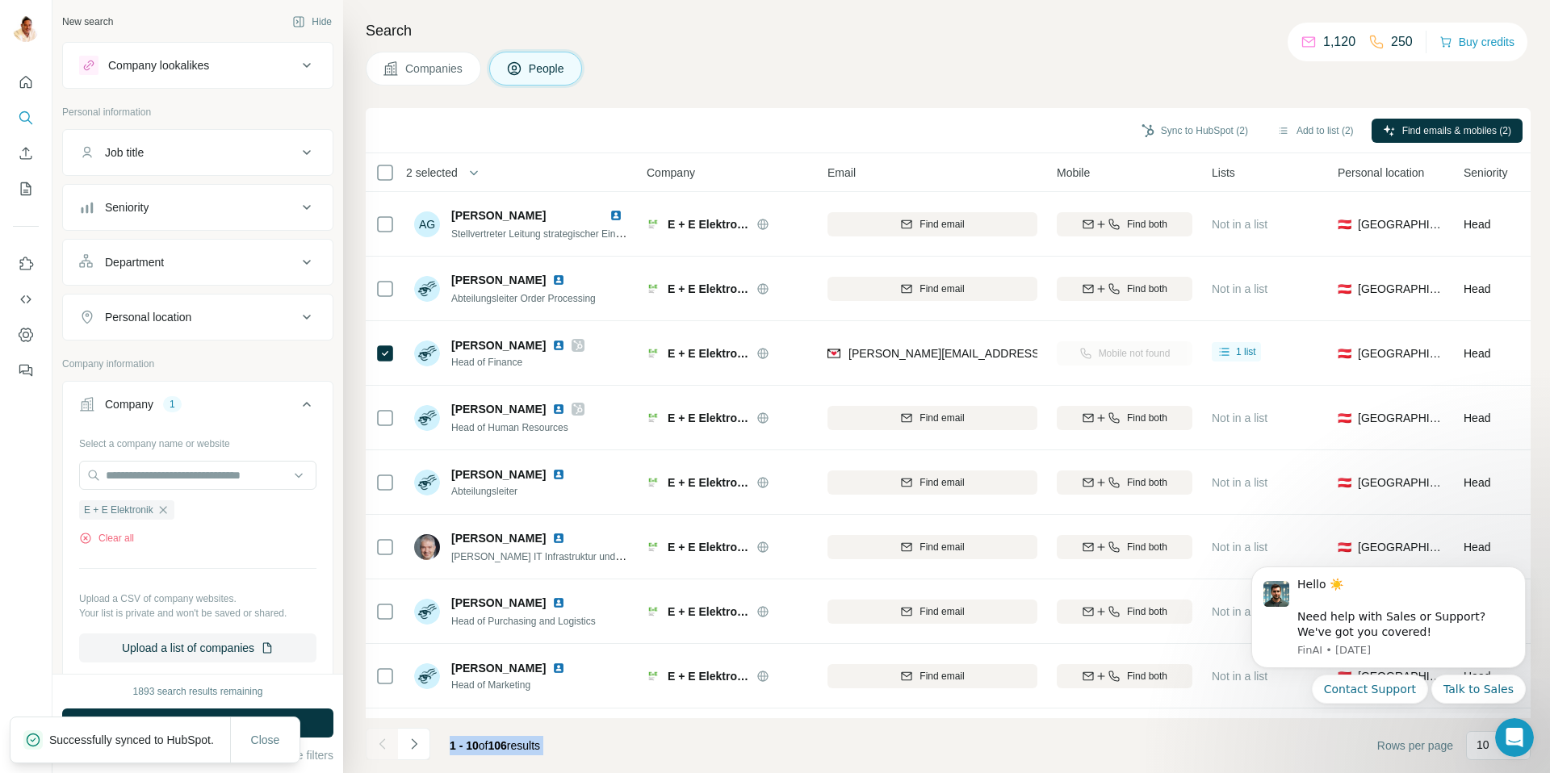
click at [166, 515] on icon "button" at bounding box center [163, 510] width 13 height 13
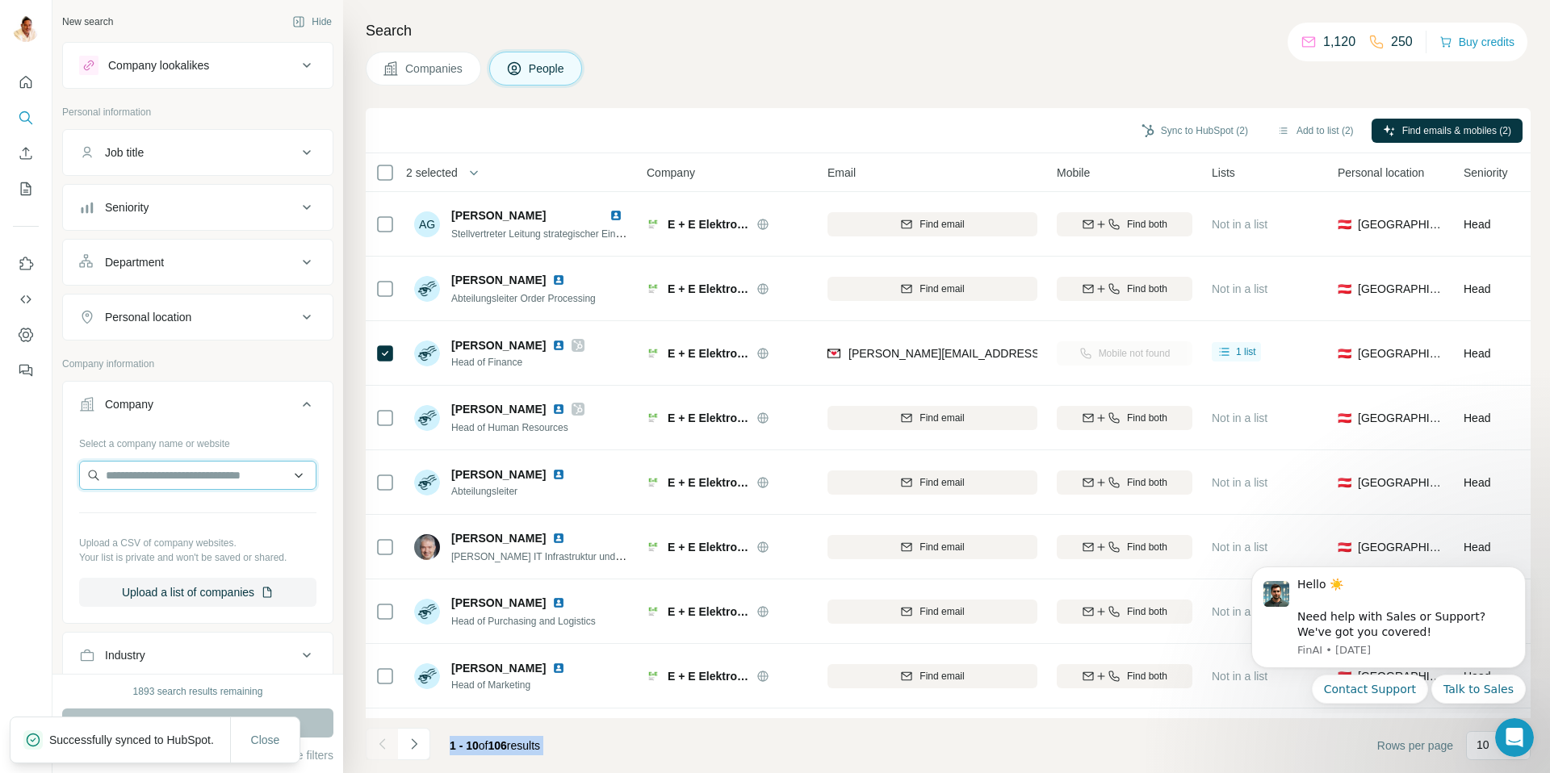
click at [155, 478] on input "text" at bounding box center [197, 475] width 237 height 29
paste input "**********"
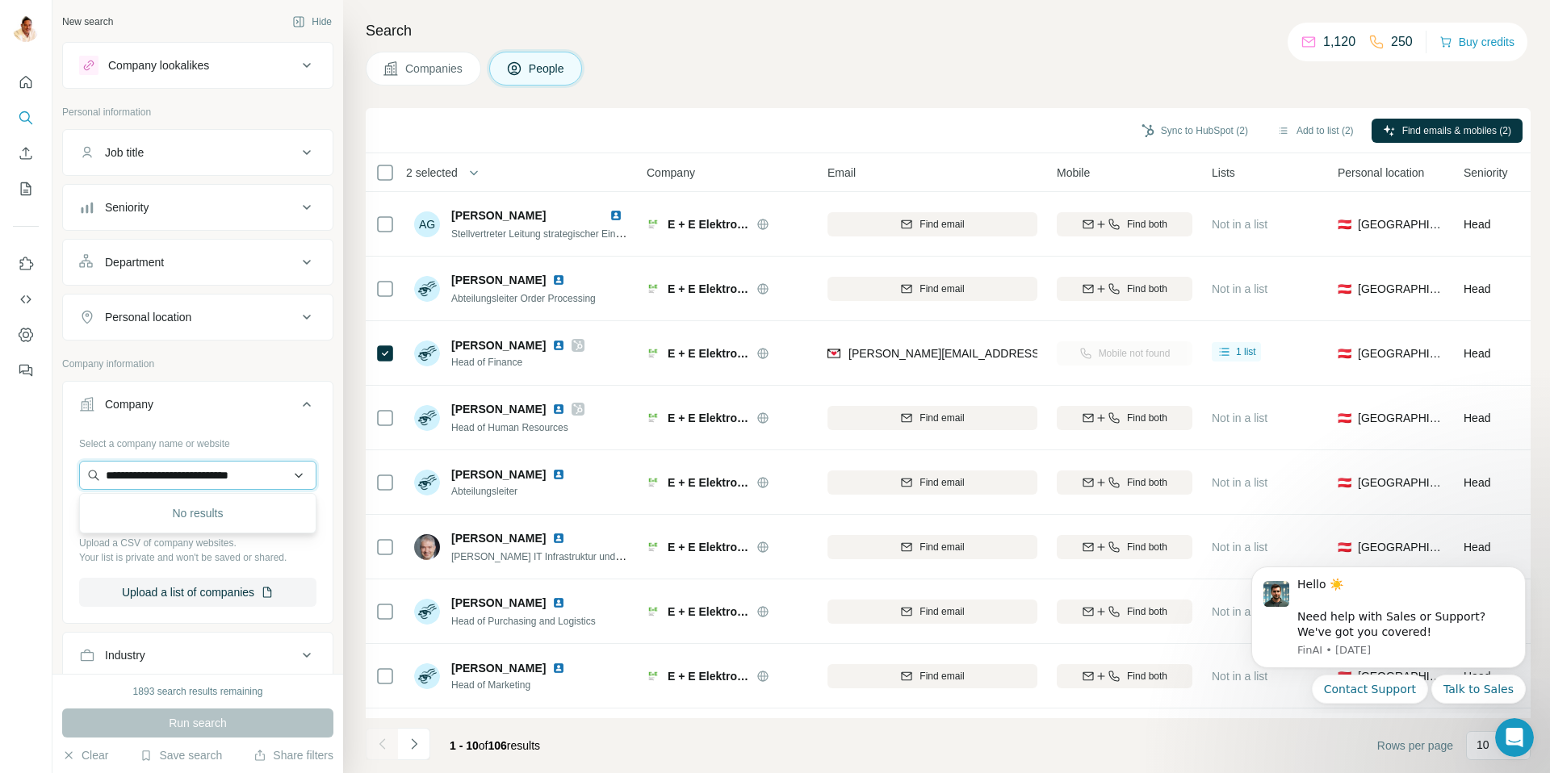
click at [287, 476] on input "**********" at bounding box center [197, 475] width 237 height 29
paste input "*******"
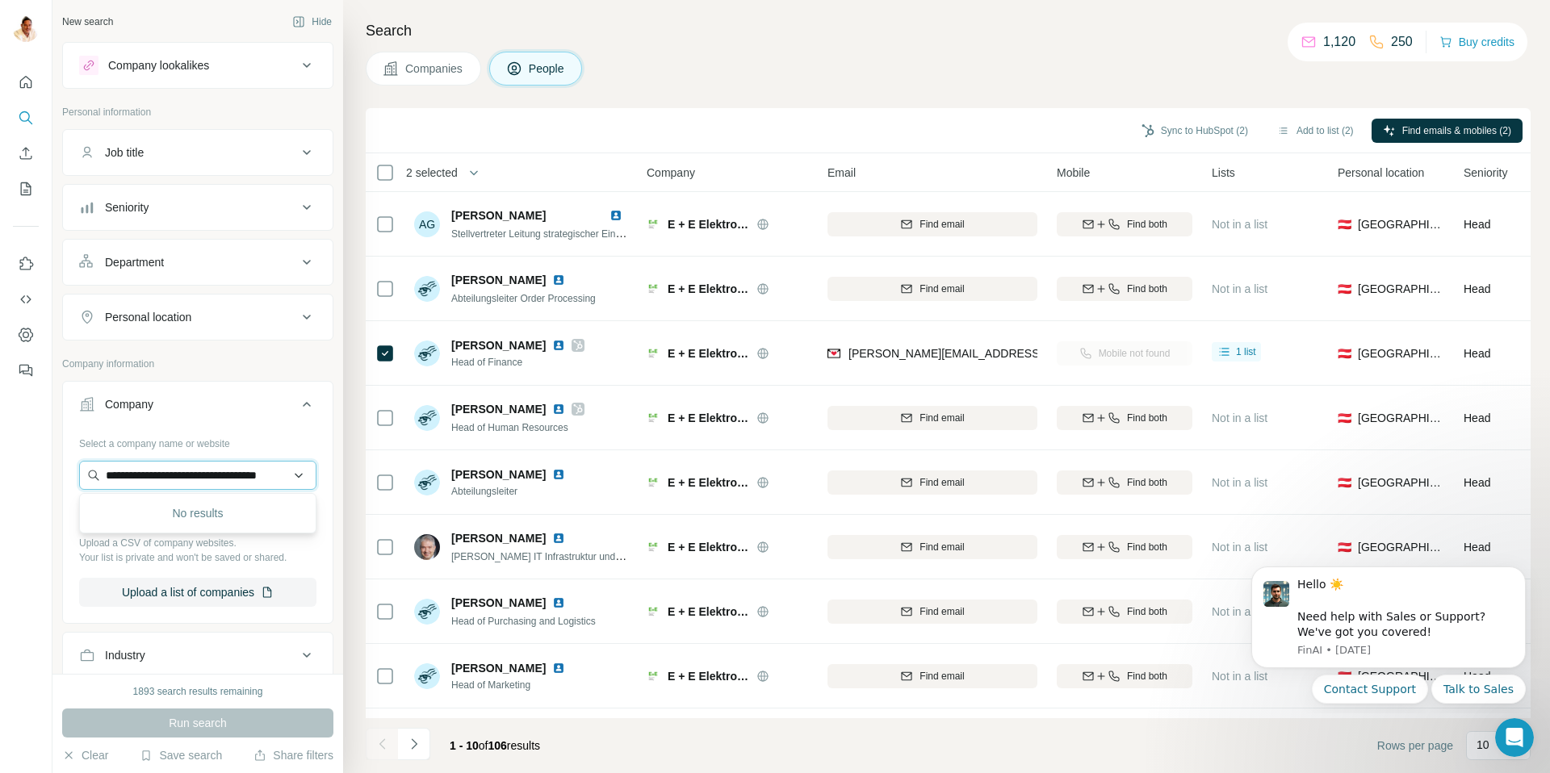
scroll to position [0, 39]
type input "**********"
click at [149, 522] on p "[DOMAIN_NAME]" at bounding box center [164, 527] width 78 height 15
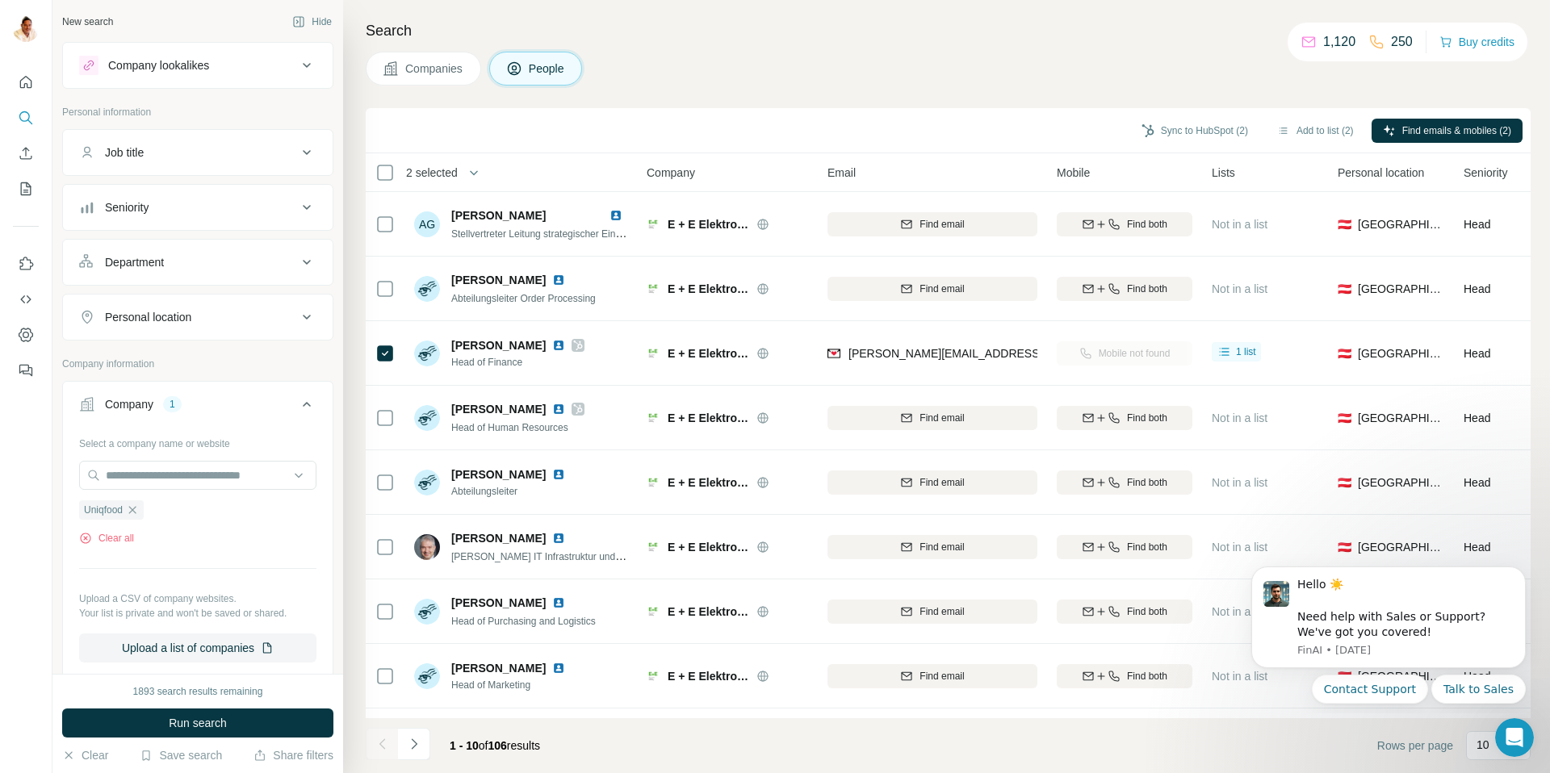
click at [220, 720] on span "Run search" at bounding box center [198, 723] width 58 height 16
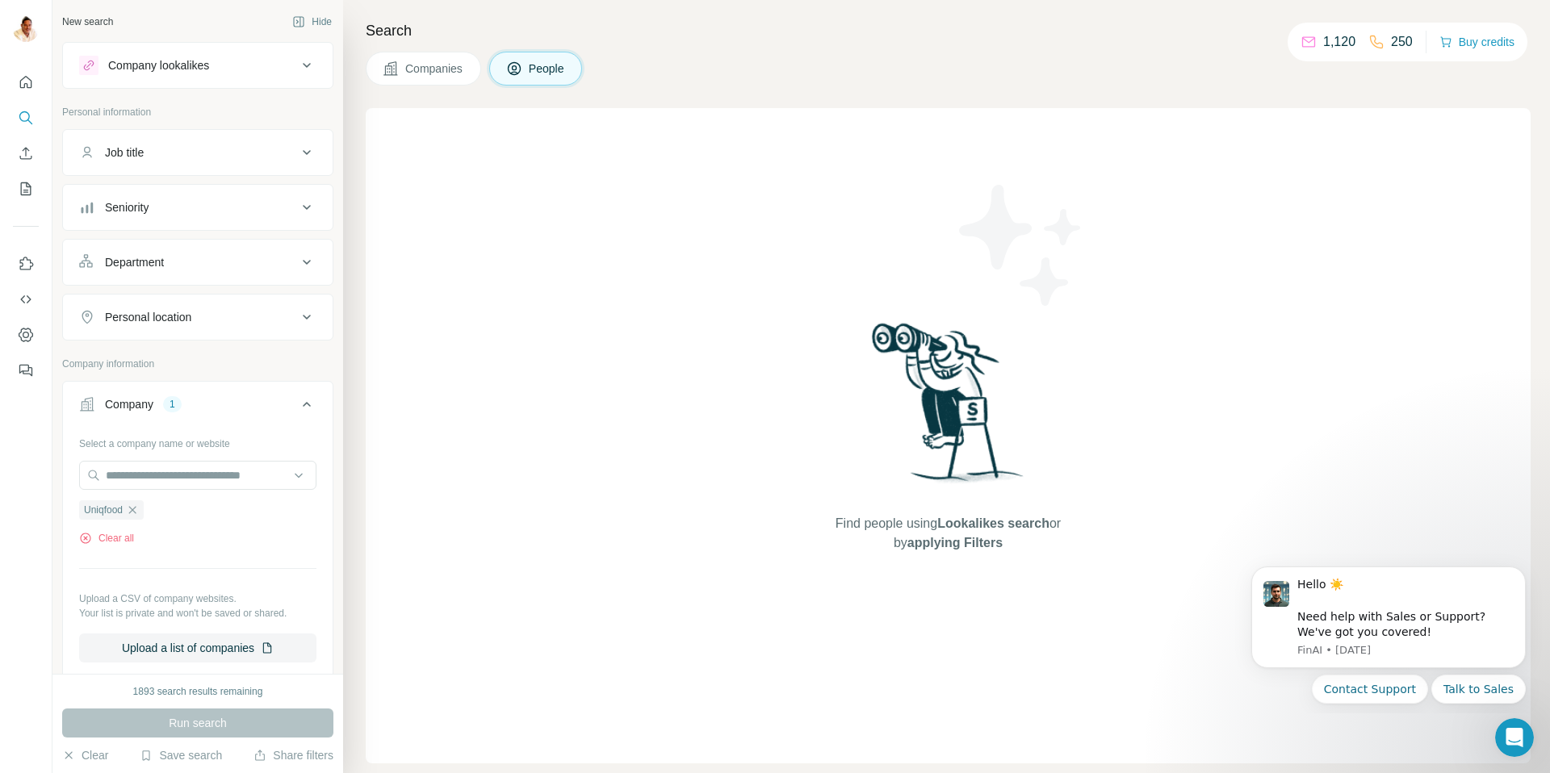
click at [446, 47] on div "Search Companies People Find people using Lookalikes search or by applying Filt…" at bounding box center [946, 386] width 1207 height 773
click at [428, 71] on span "Companies" at bounding box center [434, 69] width 59 height 16
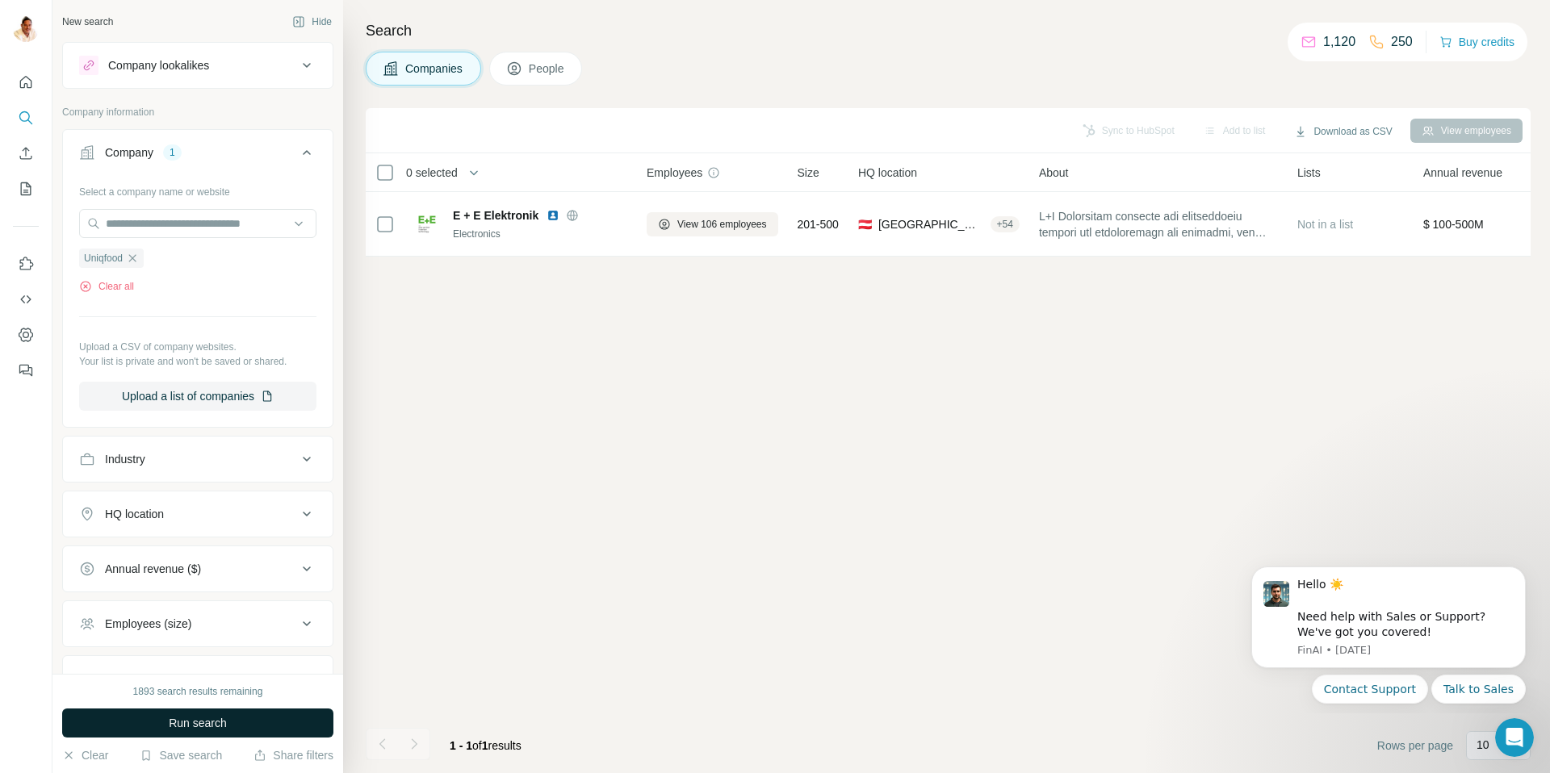
click at [203, 727] on span "Run search" at bounding box center [198, 723] width 58 height 16
